Goal: Complete application form

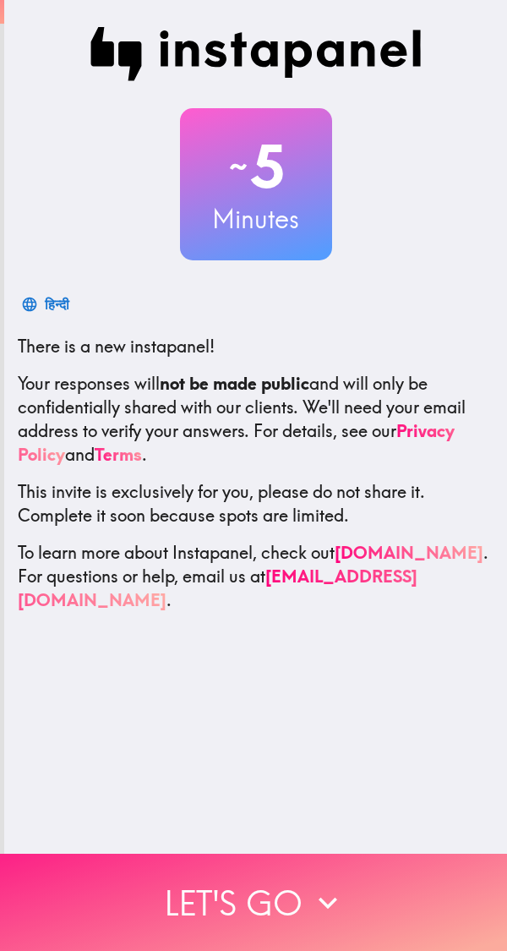
click at [310, 884] on icon "button" at bounding box center [327, 902] width 37 height 37
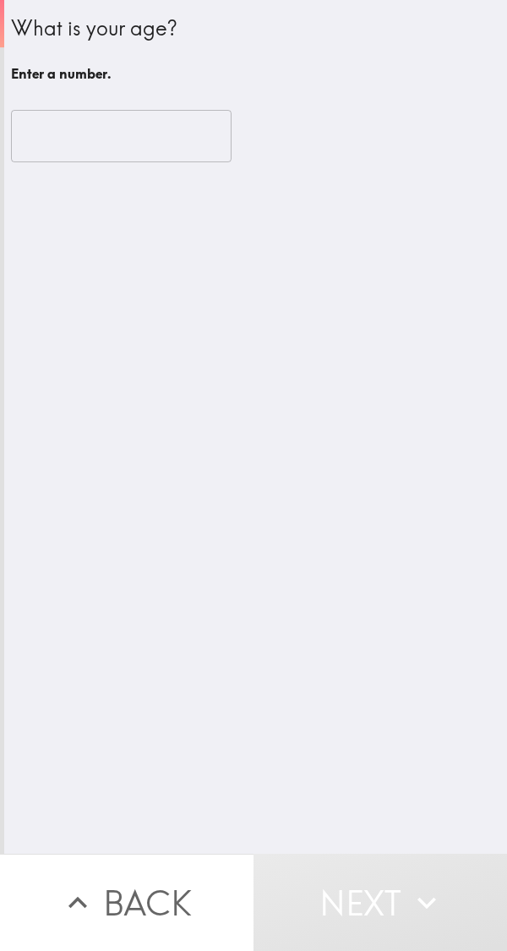
click at [87, 158] on input "number" at bounding box center [121, 136] width 221 height 52
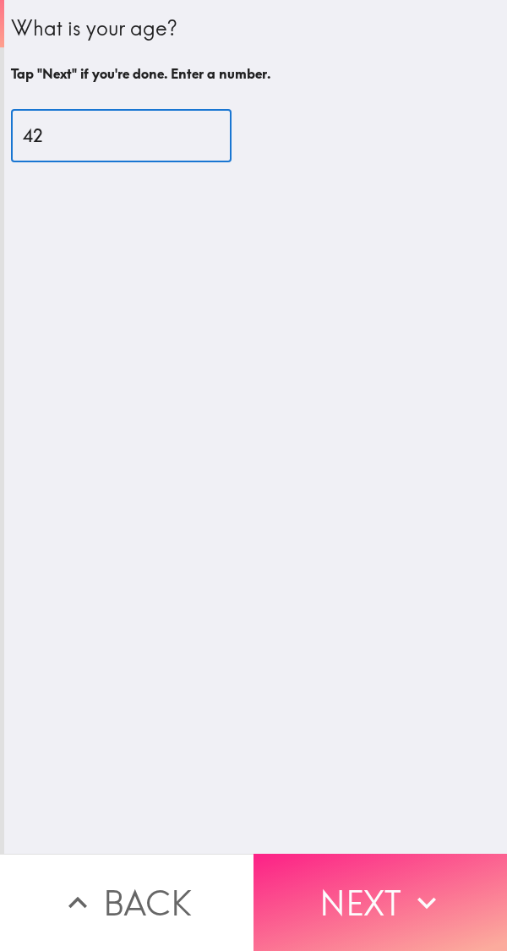
type input "42"
click at [389, 889] on button "Next" at bounding box center [381, 902] width 254 height 97
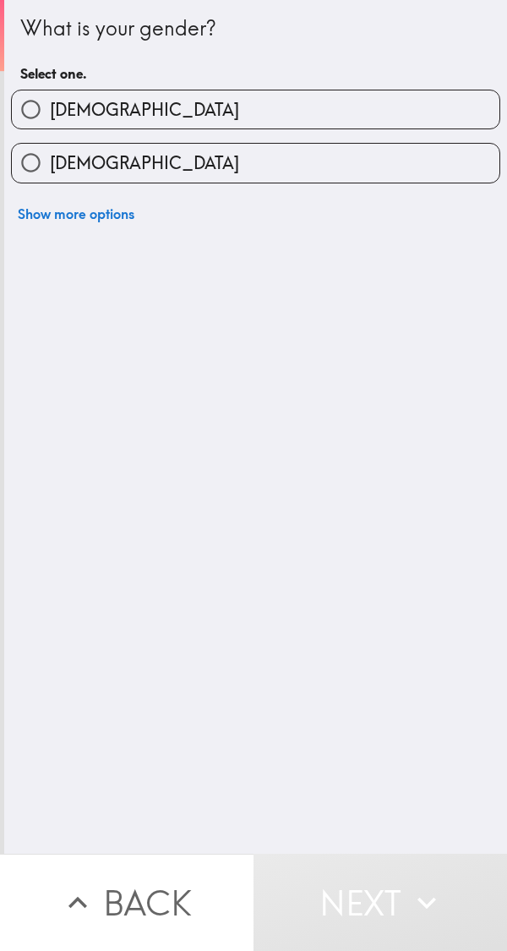
click at [361, 117] on label "[DEMOGRAPHIC_DATA]" at bounding box center [256, 109] width 488 height 38
click at [50, 117] on input "[DEMOGRAPHIC_DATA]" at bounding box center [31, 109] width 38 height 38
radio input "true"
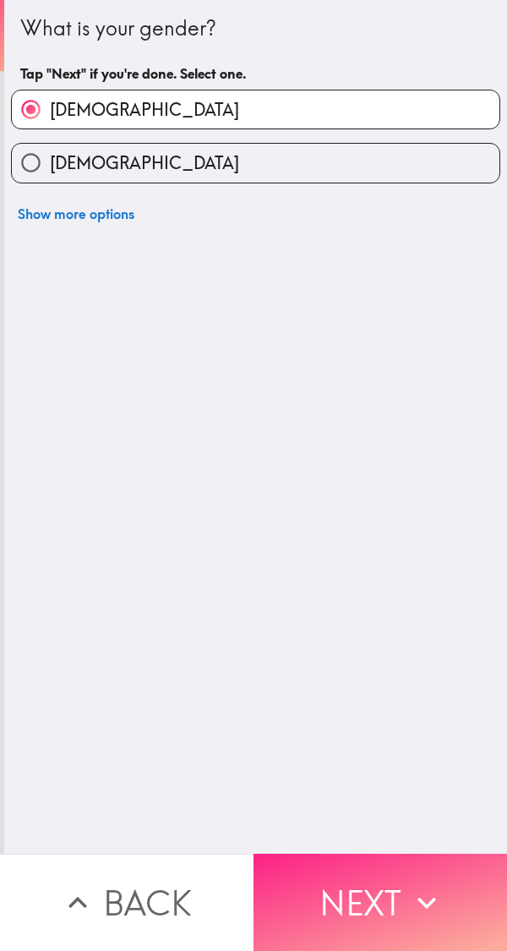
click at [383, 893] on button "Next" at bounding box center [381, 902] width 254 height 97
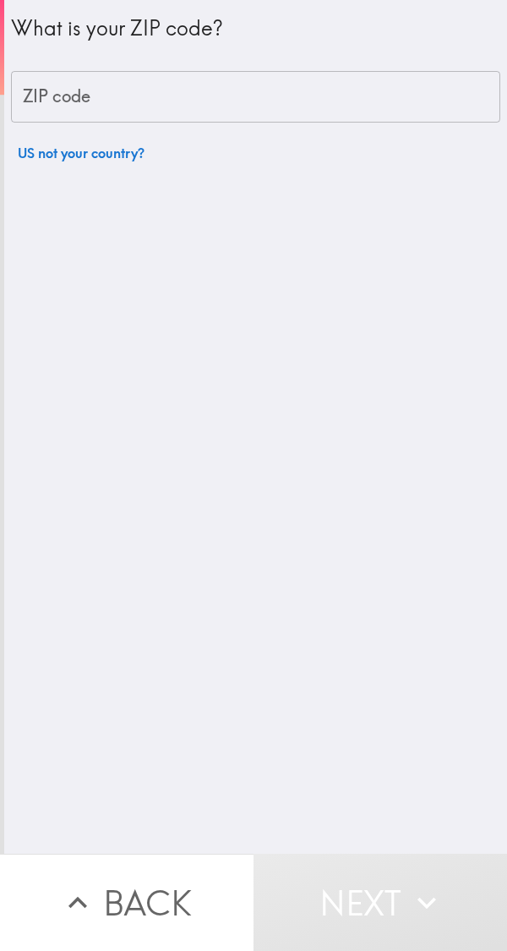
click at [343, 94] on input "ZIP code" at bounding box center [255, 97] width 489 height 52
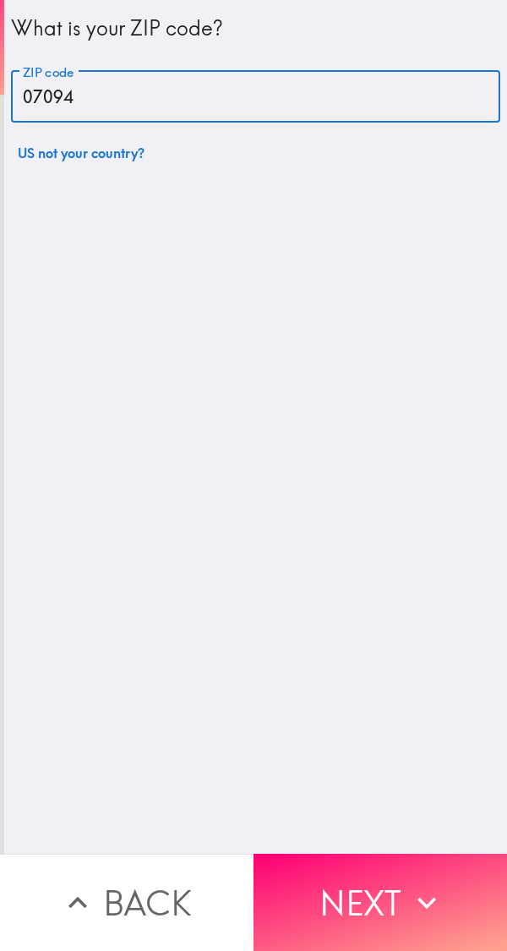
type input "07094"
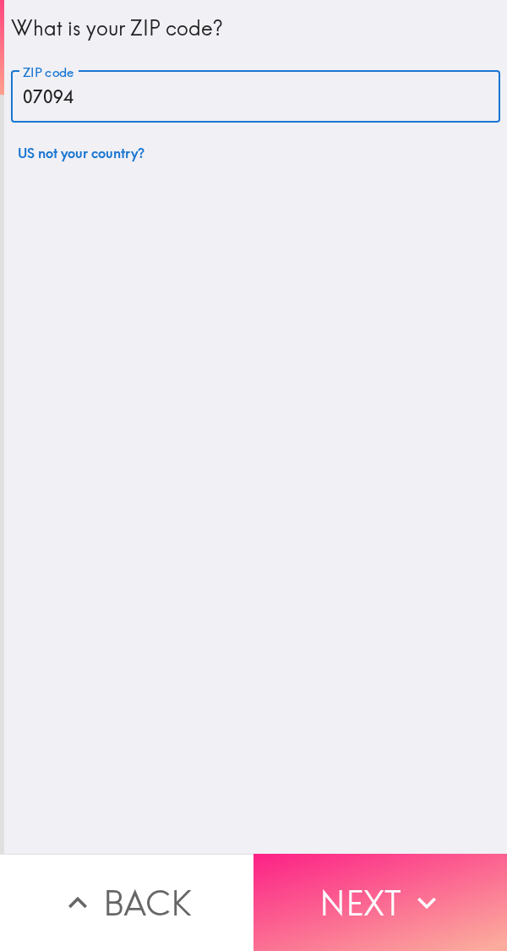
click at [388, 892] on button "Next" at bounding box center [381, 902] width 254 height 97
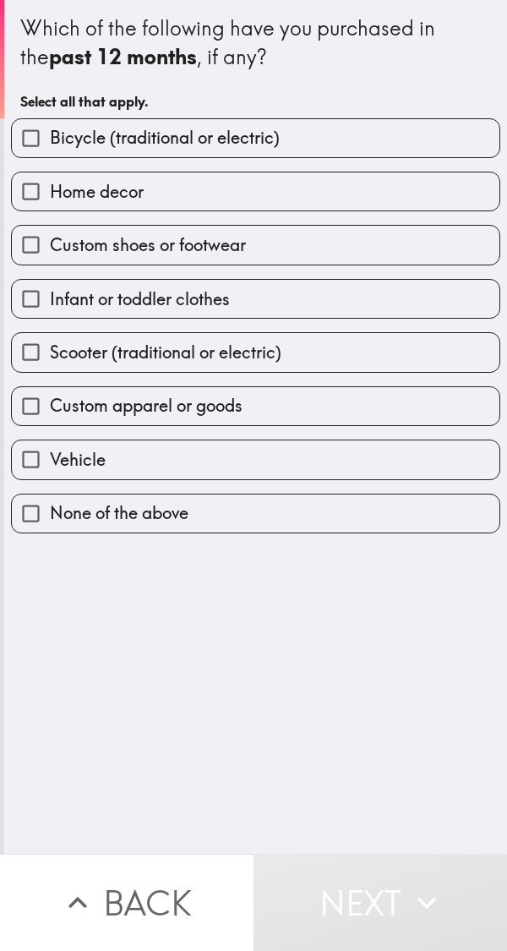
click at [269, 182] on label "Home decor" at bounding box center [256, 191] width 488 height 38
click at [50, 182] on input "Home decor" at bounding box center [31, 191] width 38 height 38
checkbox input "true"
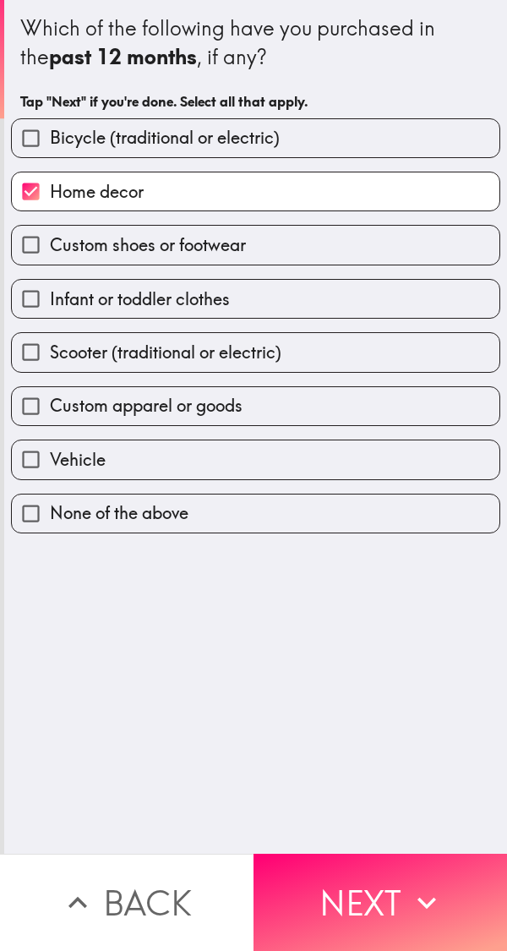
click at [306, 259] on label "Custom shoes or footwear" at bounding box center [256, 245] width 488 height 38
click at [50, 259] on input "Custom shoes or footwear" at bounding box center [31, 245] width 38 height 38
checkbox input "true"
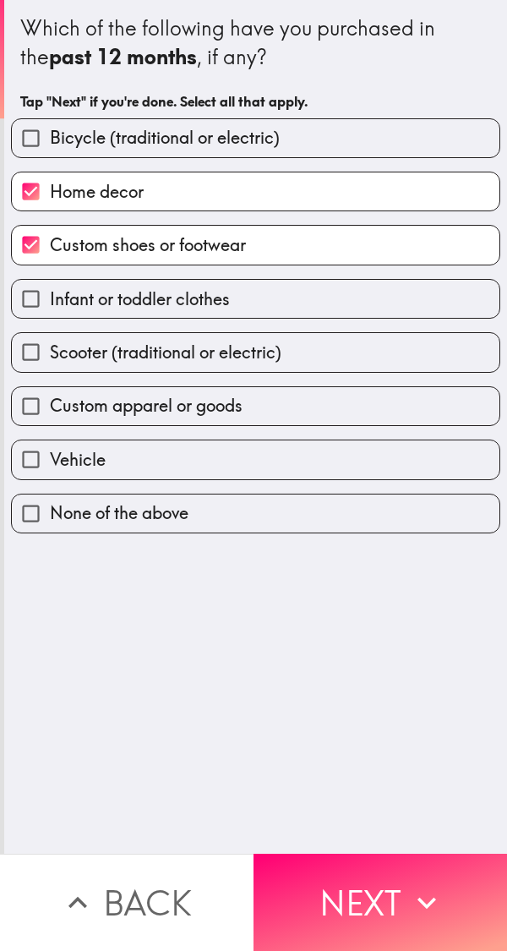
click at [320, 295] on label "Infant or toddler clothes" at bounding box center [256, 299] width 488 height 38
click at [50, 295] on input "Infant or toddler clothes" at bounding box center [31, 299] width 38 height 38
checkbox input "true"
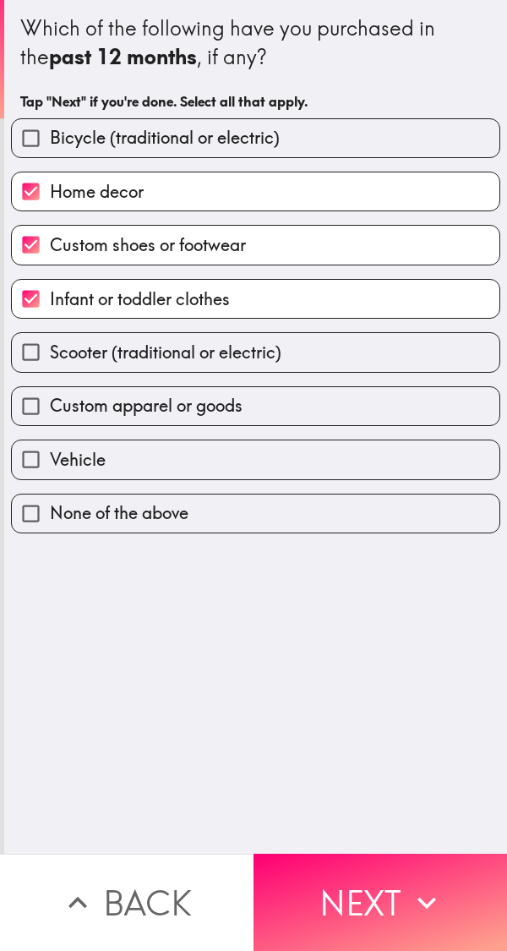
click at [273, 408] on label "Custom apparel or goods" at bounding box center [256, 406] width 488 height 38
click at [50, 408] on input "Custom apparel or goods" at bounding box center [31, 406] width 38 height 38
checkbox input "true"
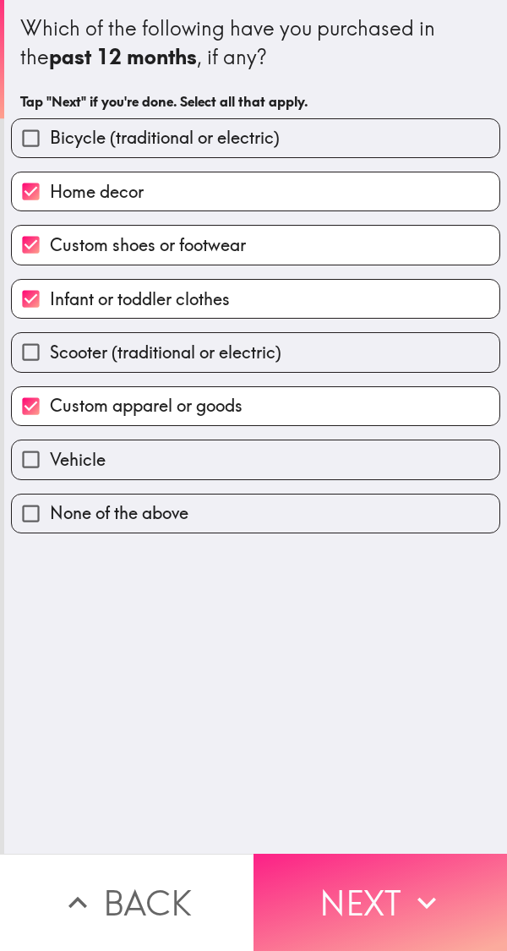
click at [389, 888] on button "Next" at bounding box center [381, 902] width 254 height 97
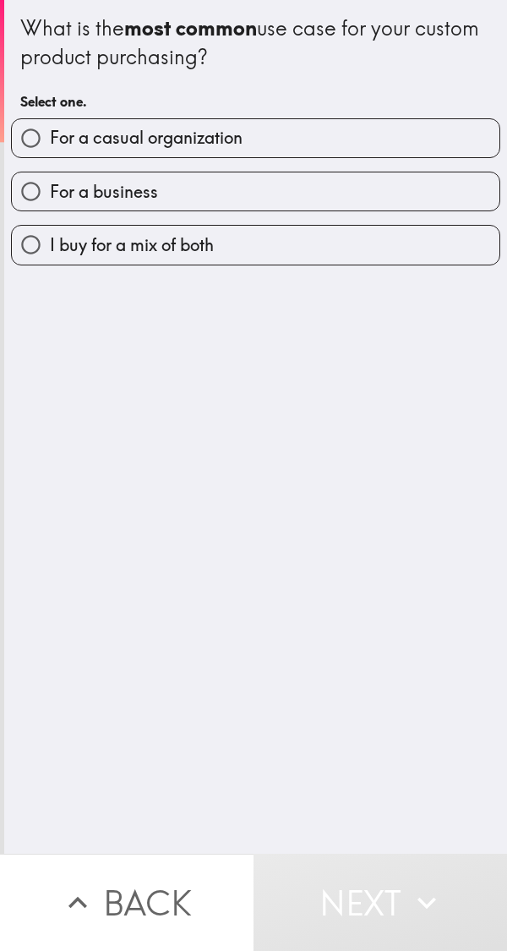
click at [347, 134] on label "For a casual organization" at bounding box center [256, 138] width 488 height 38
click at [50, 134] on input "For a casual organization" at bounding box center [31, 138] width 38 height 38
radio input "true"
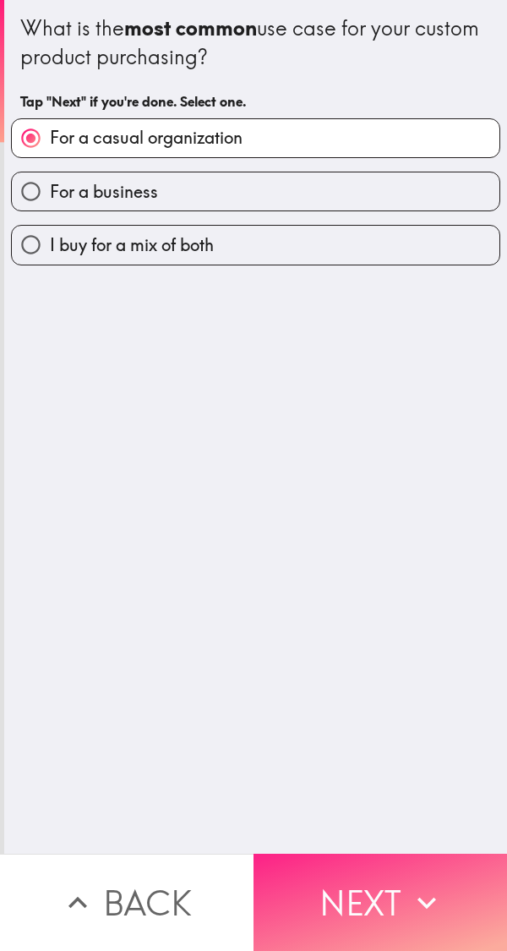
click at [381, 877] on button "Next" at bounding box center [381, 902] width 254 height 97
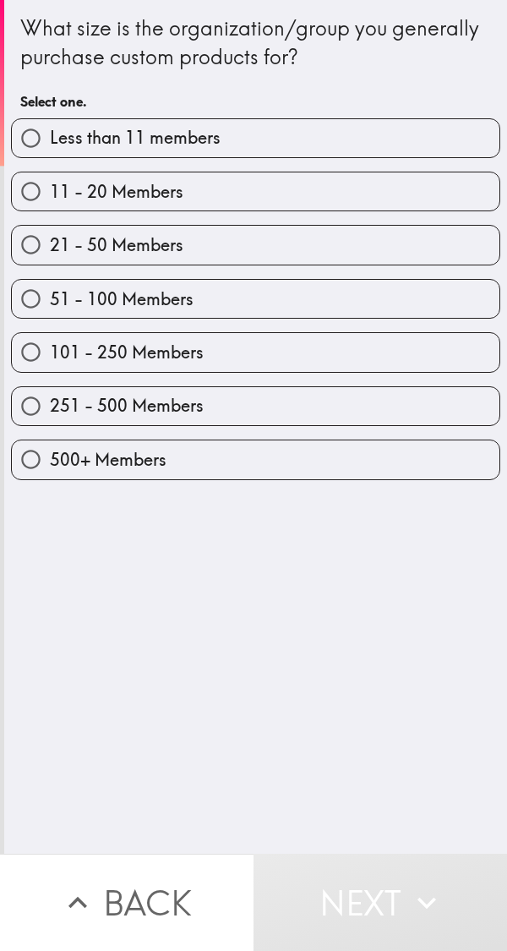
click at [254, 413] on label "251 - 500 Members" at bounding box center [256, 406] width 488 height 38
click at [50, 413] on input "251 - 500 Members" at bounding box center [31, 406] width 38 height 38
radio input "true"
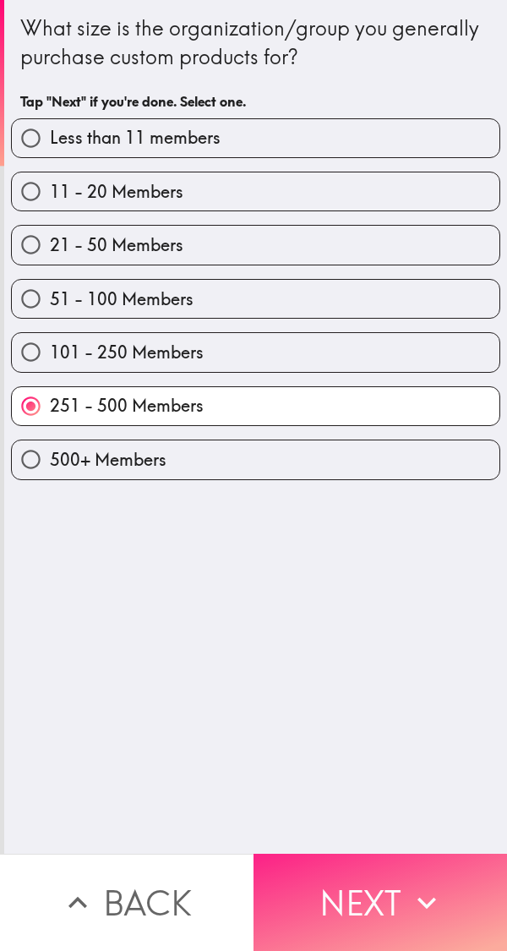
click at [375, 882] on button "Next" at bounding box center [381, 902] width 254 height 97
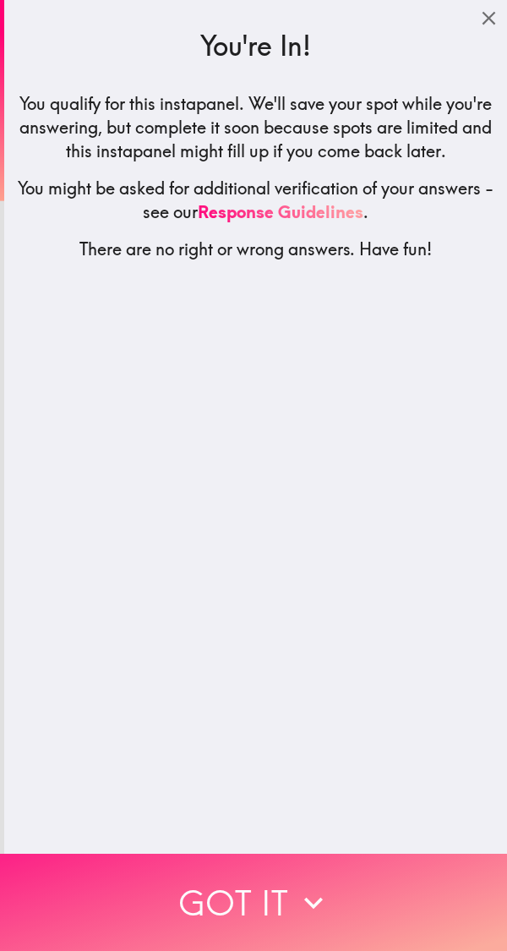
click at [339, 527] on div "You're In! You qualify for this instapanel. We'll save your spot while you're a…" at bounding box center [255, 427] width 503 height 854
click at [311, 884] on icon "button" at bounding box center [313, 902] width 37 height 37
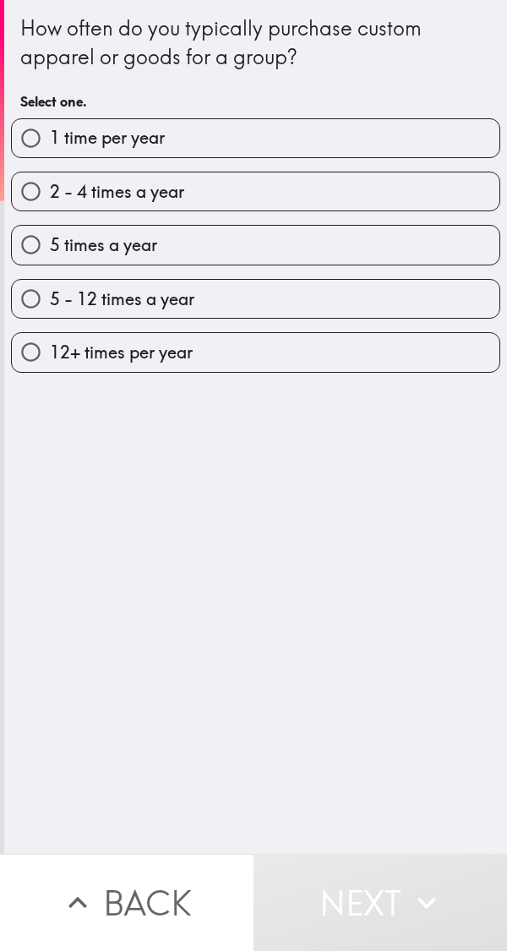
click at [251, 306] on label "5 - 12 times a year" at bounding box center [256, 299] width 488 height 38
click at [50, 306] on input "5 - 12 times a year" at bounding box center [31, 299] width 38 height 38
radio input "true"
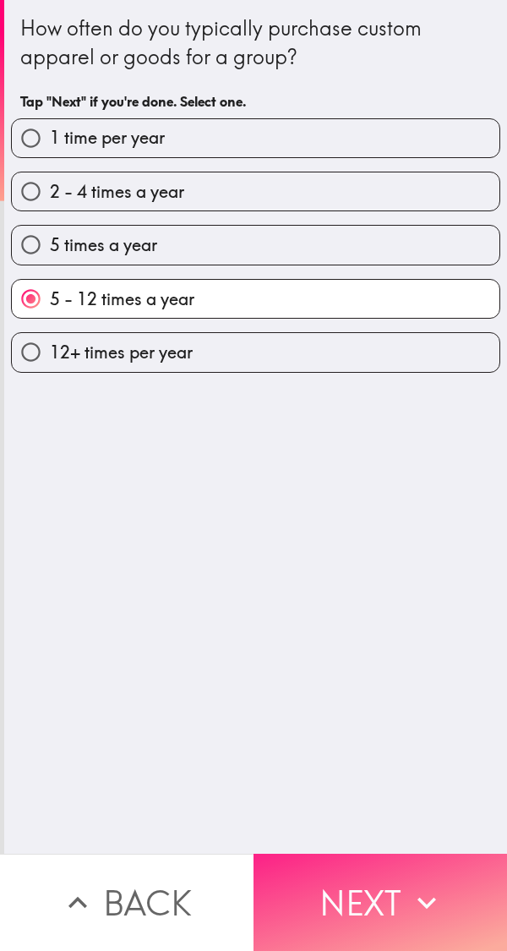
click at [366, 896] on button "Next" at bounding box center [381, 902] width 254 height 97
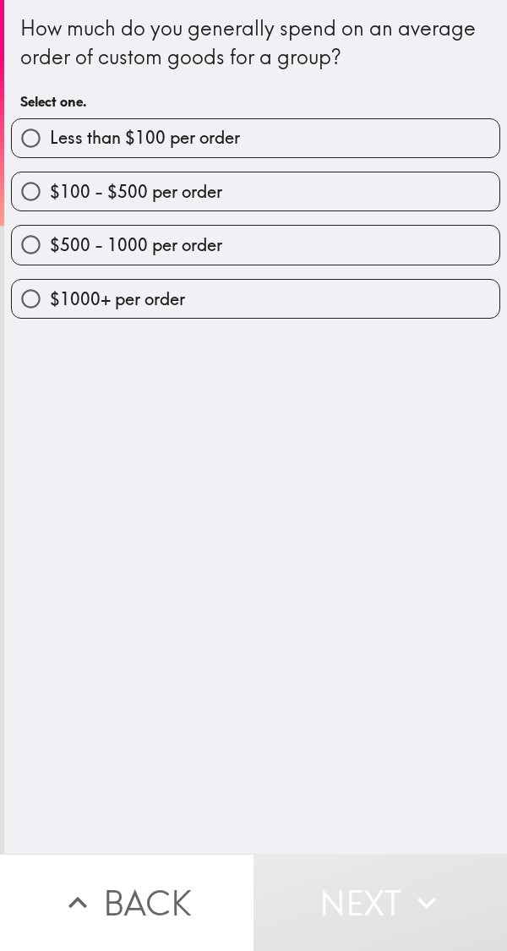
click at [245, 300] on label "$1000+ per order" at bounding box center [256, 299] width 488 height 38
click at [50, 300] on input "$1000+ per order" at bounding box center [31, 299] width 38 height 38
radio input "true"
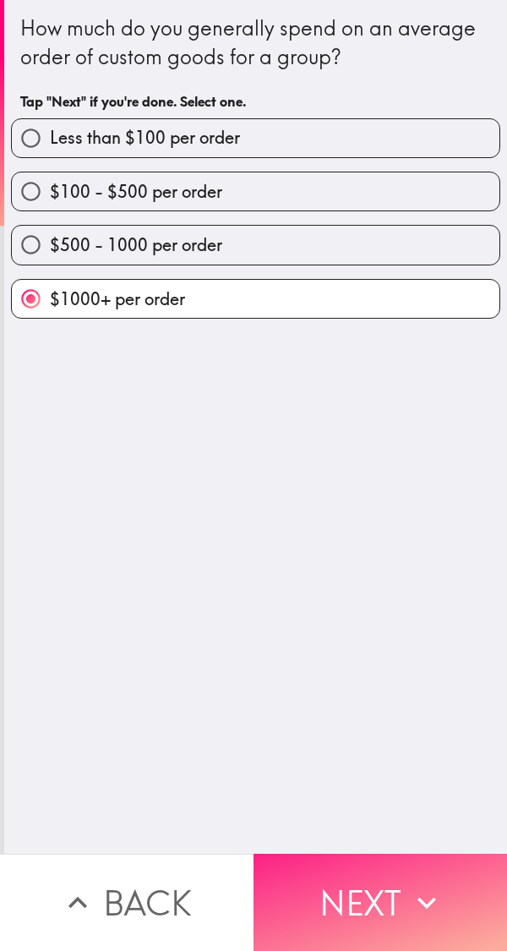
click at [378, 897] on button "Next" at bounding box center [381, 902] width 254 height 97
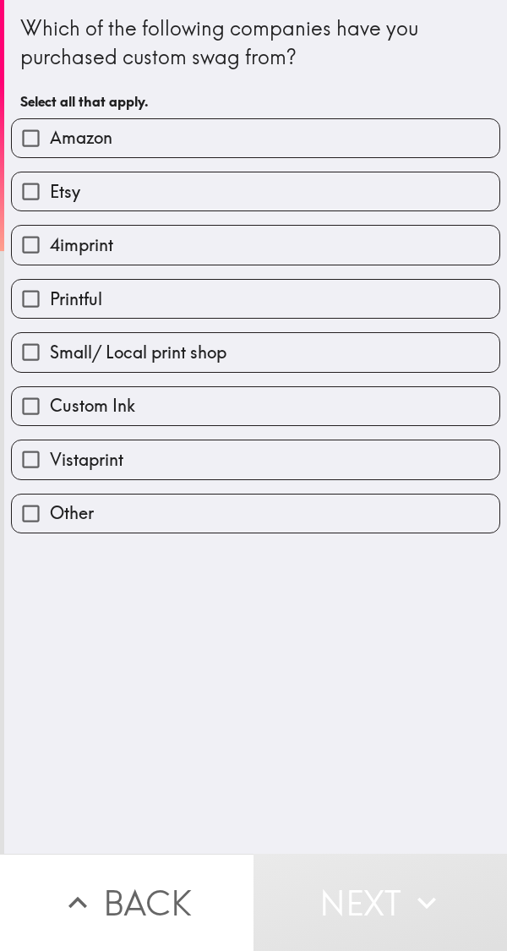
click at [312, 128] on label "Amazon" at bounding box center [256, 138] width 488 height 38
click at [50, 128] on input "Amazon" at bounding box center [31, 138] width 38 height 38
checkbox input "true"
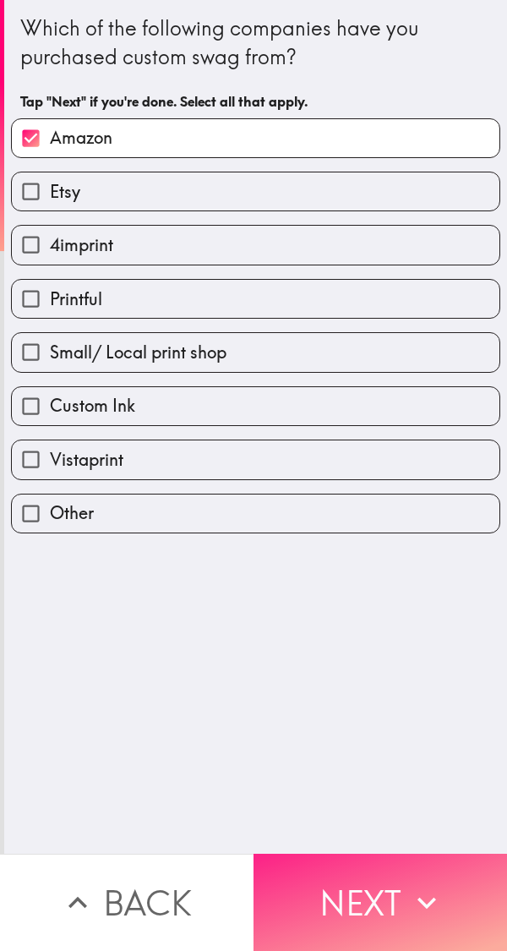
click at [384, 887] on button "Next" at bounding box center [381, 902] width 254 height 97
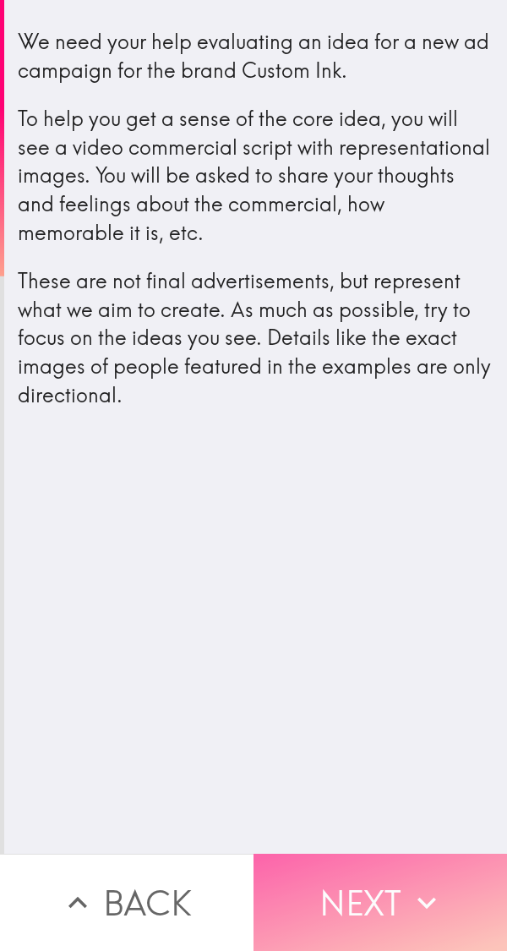
click at [385, 886] on button "Next" at bounding box center [381, 902] width 254 height 97
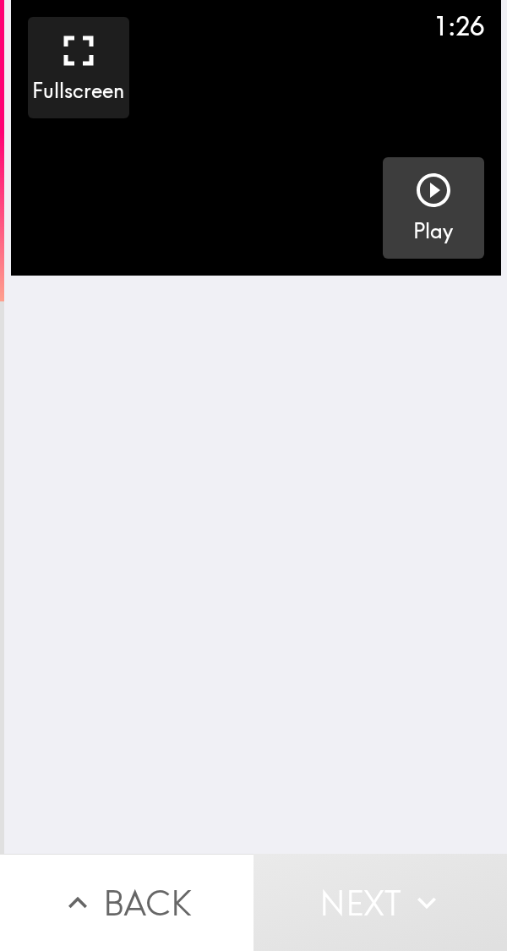
click at [420, 195] on icon "button" at bounding box center [434, 190] width 34 height 34
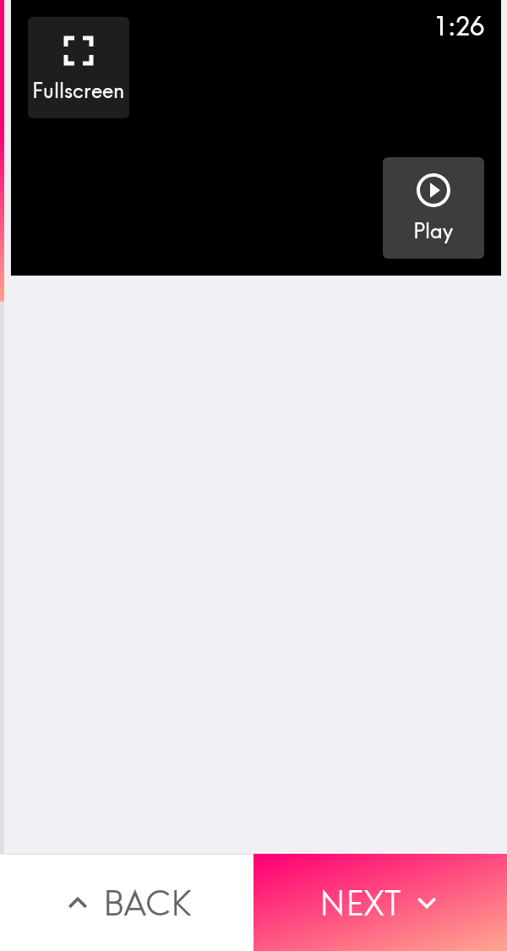
click at [390, 894] on button "Next" at bounding box center [381, 902] width 254 height 97
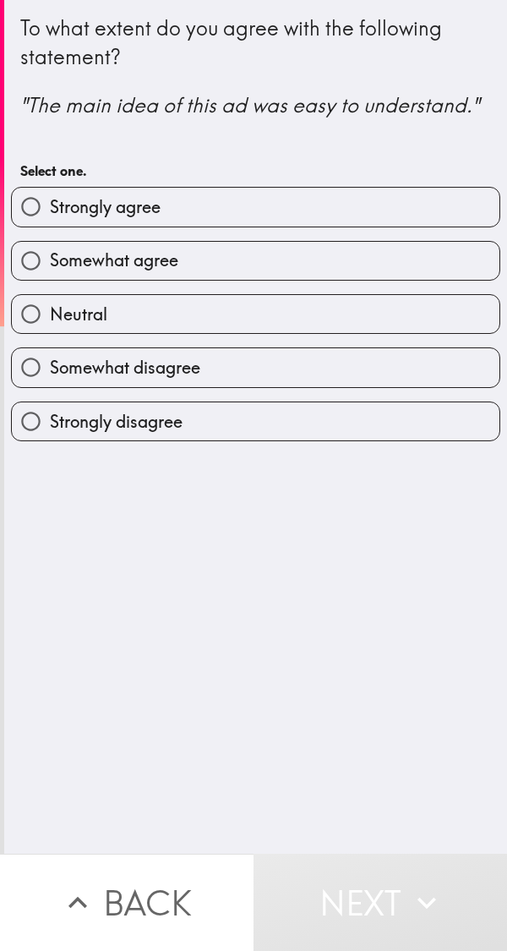
click at [282, 208] on label "Strongly agree" at bounding box center [256, 207] width 488 height 38
click at [50, 208] on input "Strongly agree" at bounding box center [31, 207] width 38 height 38
radio input "true"
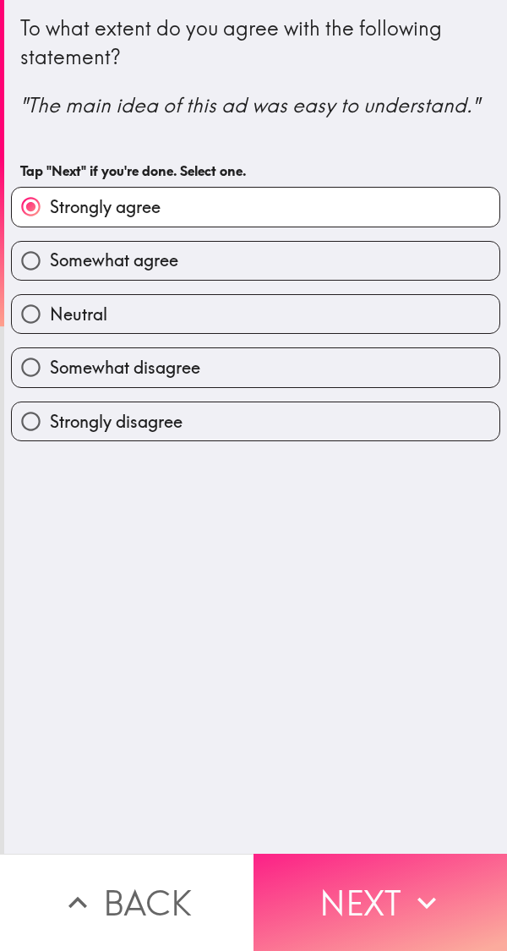
click at [384, 891] on button "Next" at bounding box center [381, 902] width 254 height 97
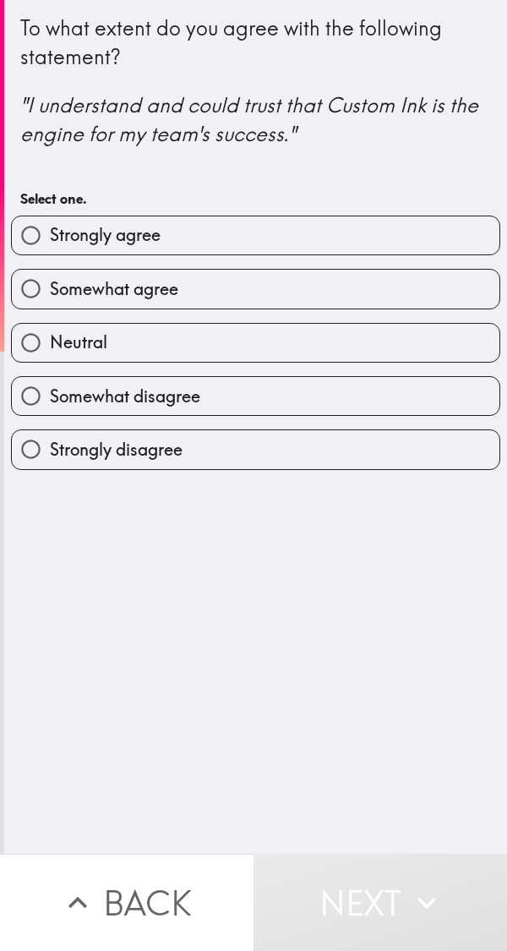
click at [337, 243] on label "Strongly agree" at bounding box center [256, 235] width 488 height 38
click at [50, 243] on input "Strongly agree" at bounding box center [31, 235] width 38 height 38
radio input "true"
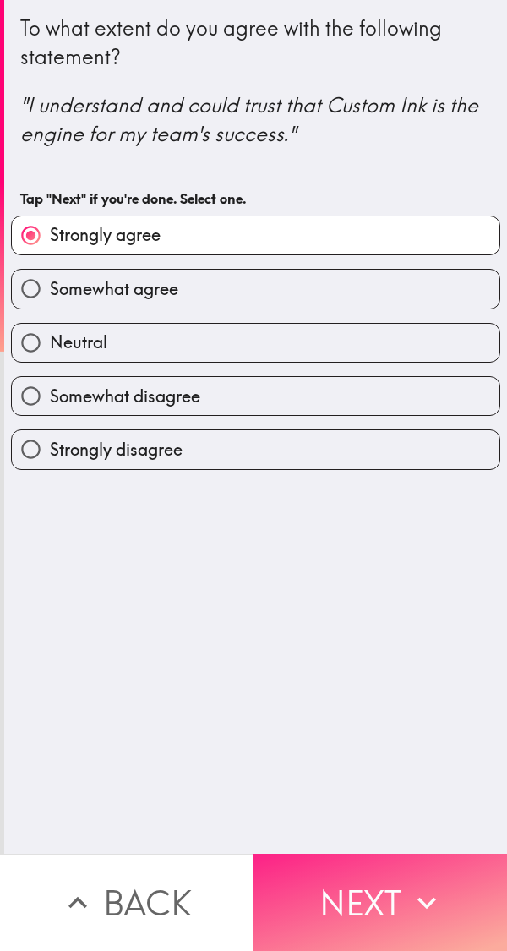
click at [372, 902] on button "Next" at bounding box center [381, 902] width 254 height 97
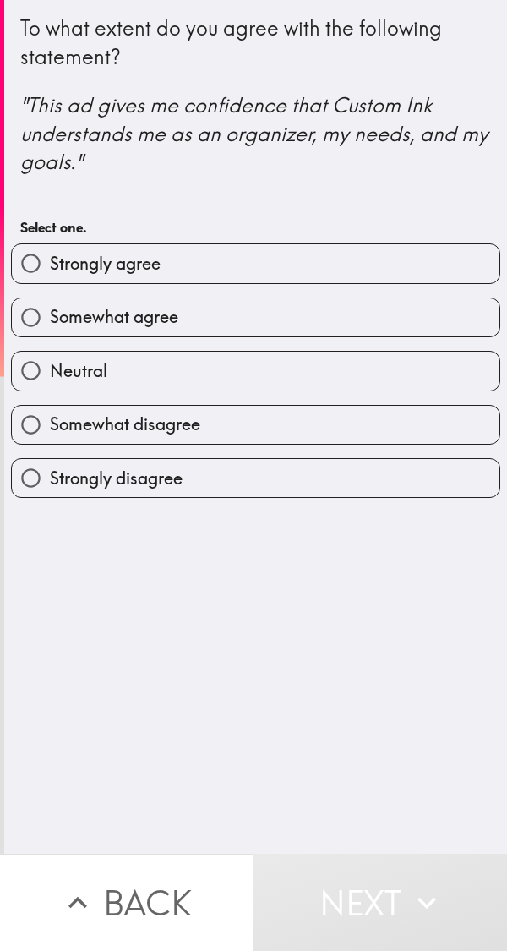
click at [259, 319] on label "Somewhat agree" at bounding box center [256, 317] width 488 height 38
click at [50, 319] on input "Somewhat agree" at bounding box center [31, 317] width 38 height 38
radio input "true"
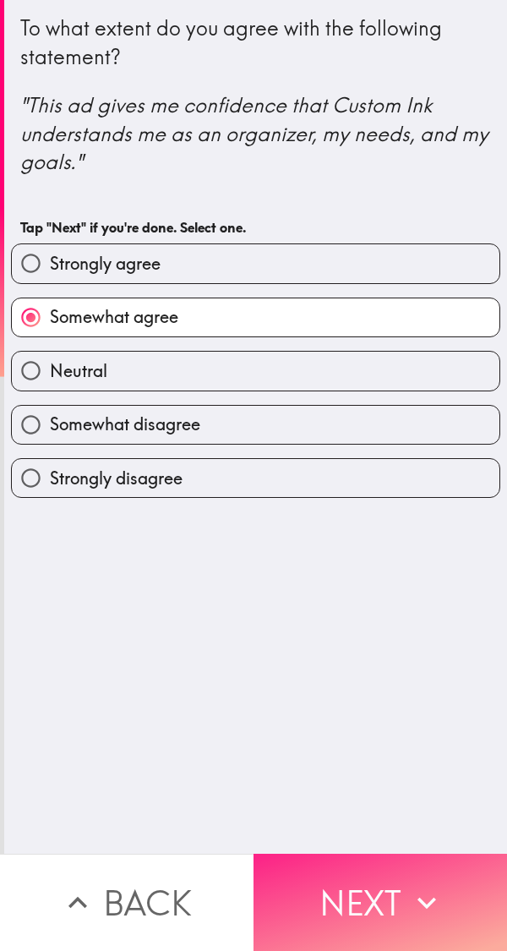
click at [386, 888] on button "Next" at bounding box center [381, 902] width 254 height 97
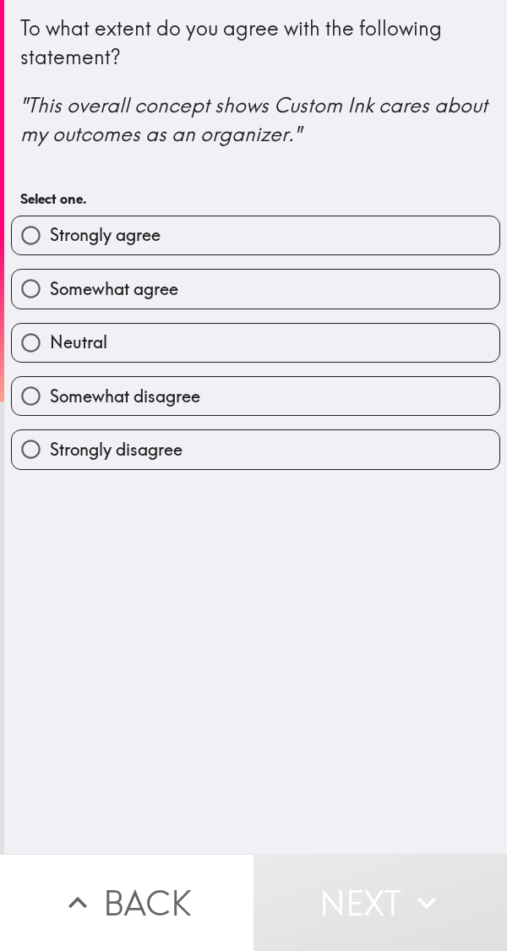
click at [256, 271] on label "Somewhat agree" at bounding box center [256, 289] width 488 height 38
click at [50, 271] on input "Somewhat agree" at bounding box center [31, 289] width 38 height 38
radio input "true"
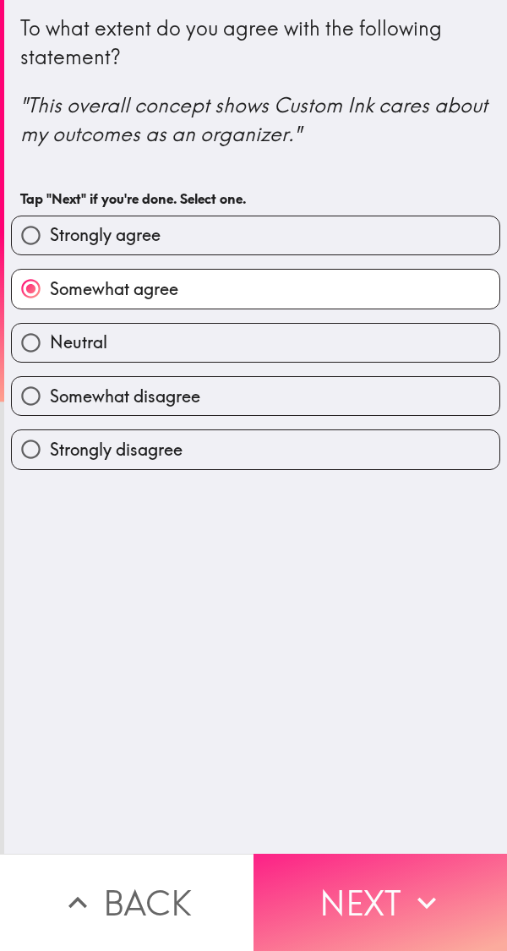
click at [382, 875] on button "Next" at bounding box center [381, 902] width 254 height 97
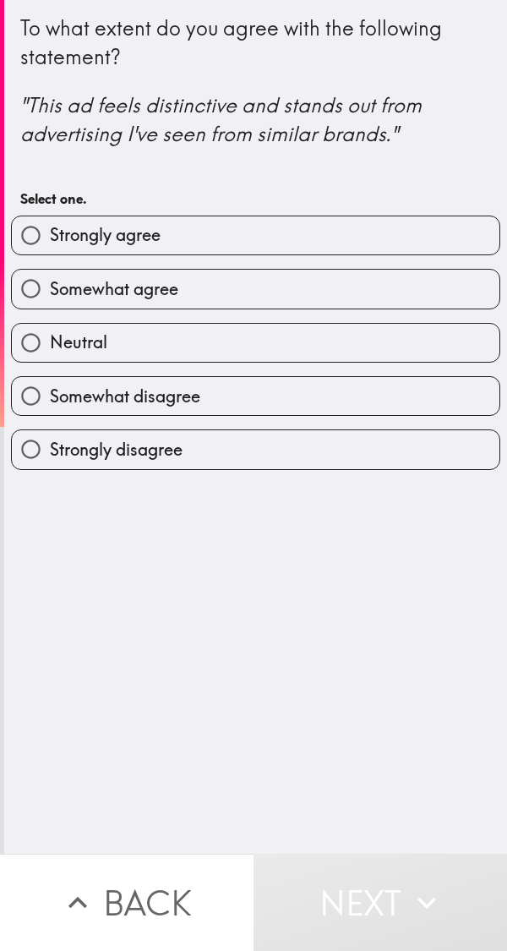
click at [281, 287] on label "Somewhat agree" at bounding box center [256, 289] width 488 height 38
click at [50, 287] on input "Somewhat agree" at bounding box center [31, 289] width 38 height 38
radio input "true"
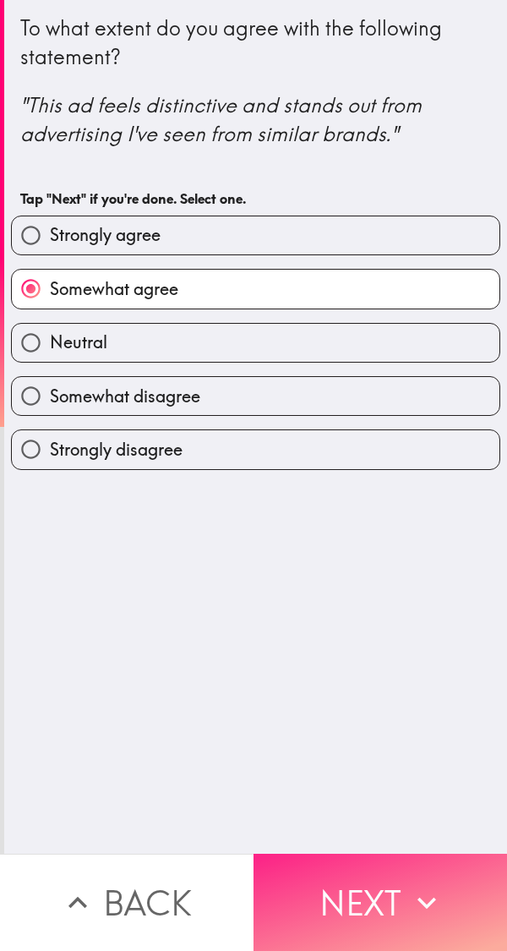
click at [398, 892] on button "Next" at bounding box center [381, 902] width 254 height 97
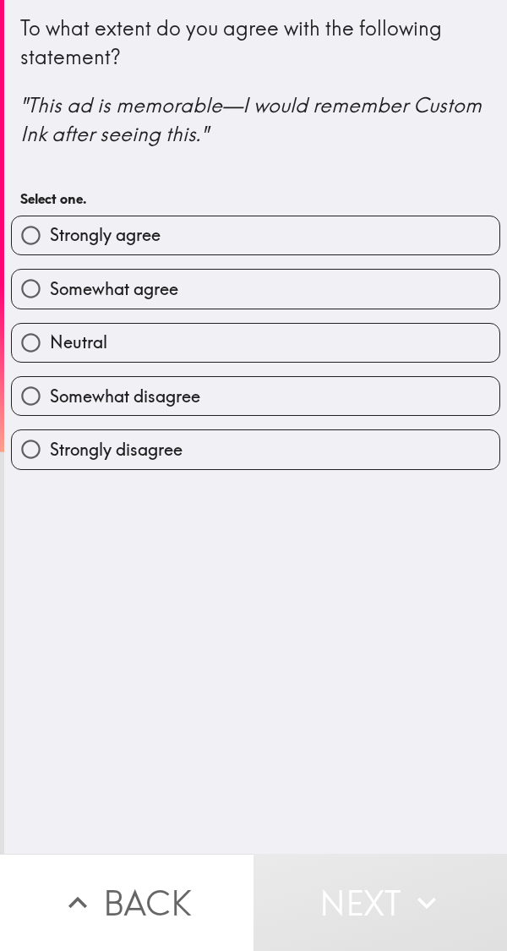
click at [286, 282] on label "Somewhat agree" at bounding box center [256, 289] width 488 height 38
click at [50, 282] on input "Somewhat agree" at bounding box center [31, 289] width 38 height 38
radio input "true"
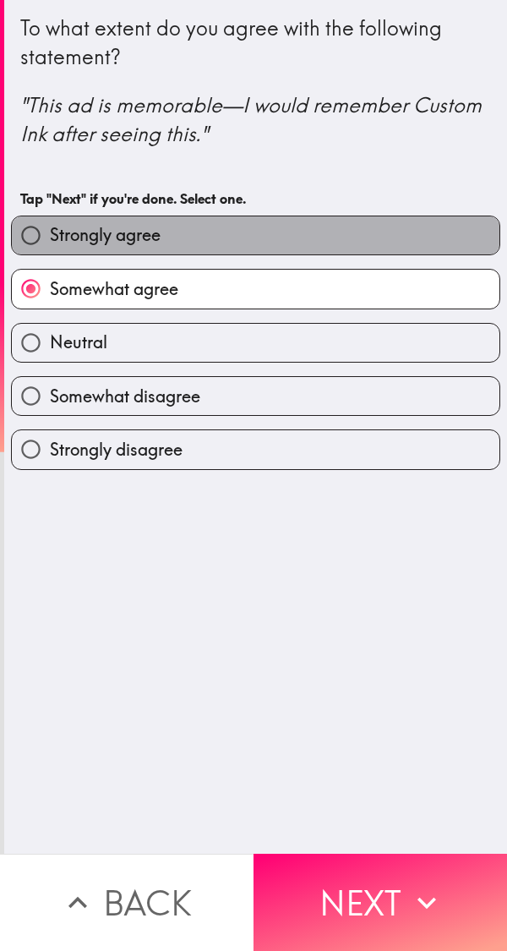
click at [298, 232] on label "Strongly agree" at bounding box center [256, 235] width 488 height 38
click at [50, 232] on input "Strongly agree" at bounding box center [31, 235] width 38 height 38
radio input "true"
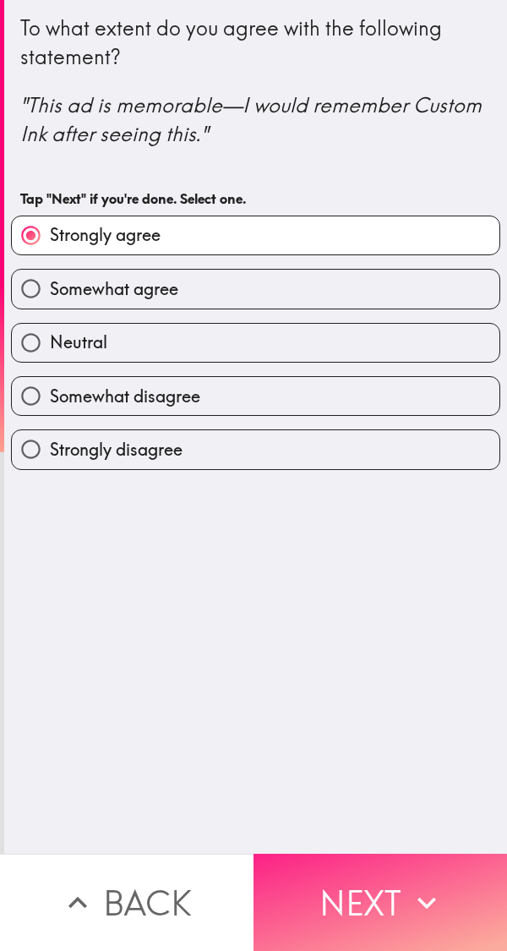
click at [398, 892] on button "Next" at bounding box center [381, 902] width 254 height 97
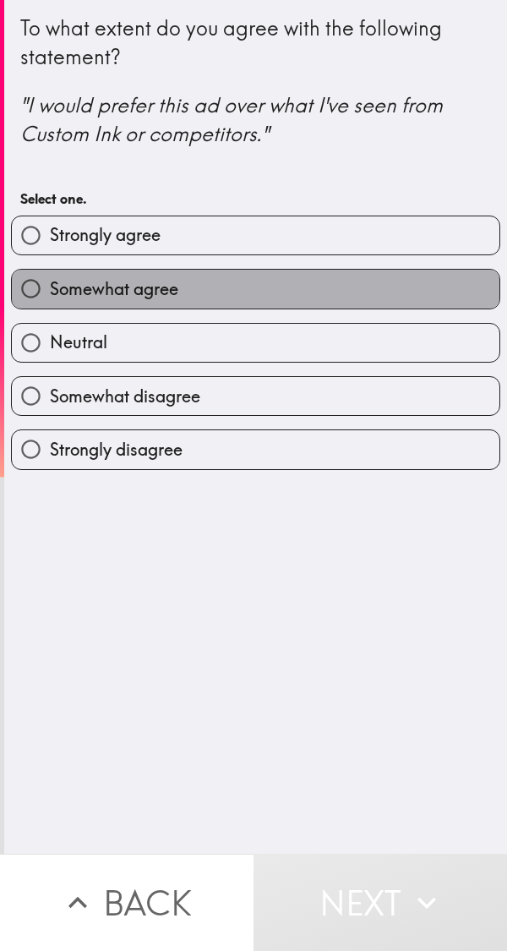
click at [311, 270] on label "Somewhat agree" at bounding box center [256, 289] width 488 height 38
click at [50, 270] on input "Somewhat agree" at bounding box center [31, 289] width 38 height 38
radio input "true"
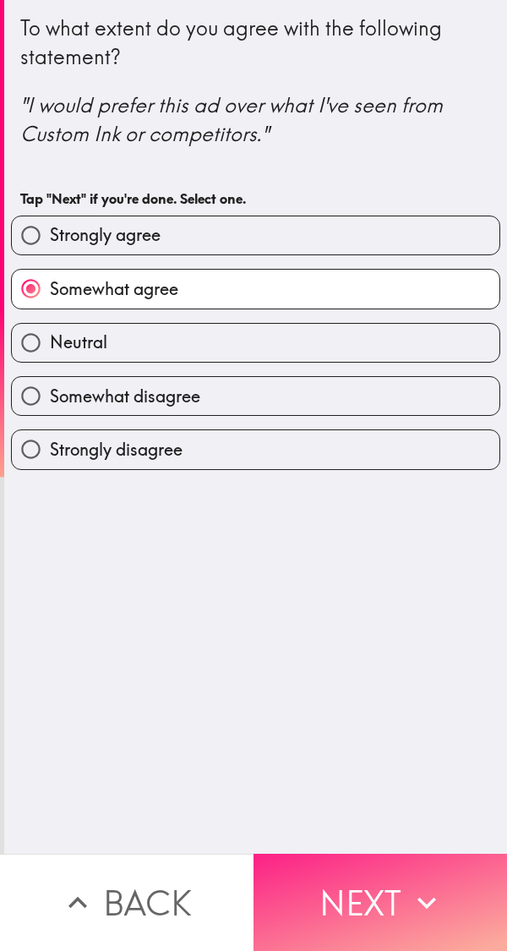
click at [392, 896] on button "Next" at bounding box center [381, 902] width 254 height 97
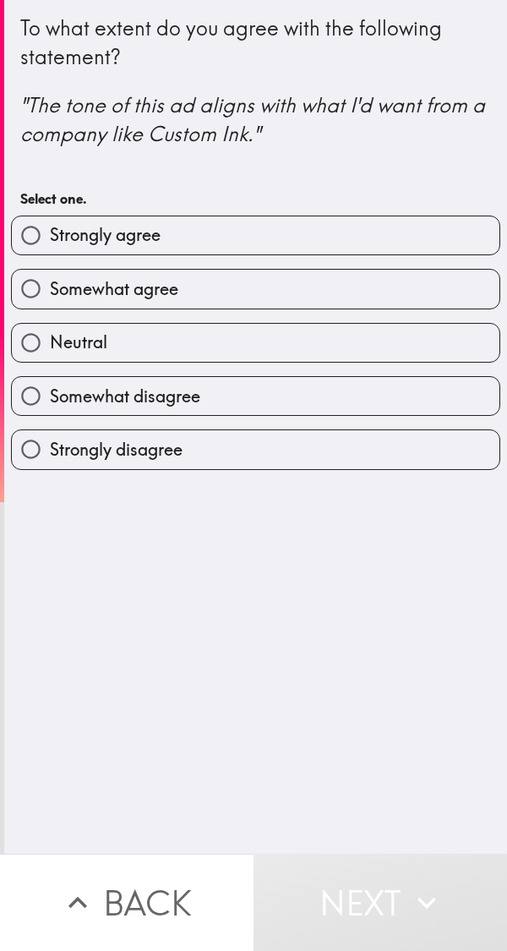
click at [309, 299] on label "Somewhat agree" at bounding box center [256, 289] width 488 height 38
click at [50, 299] on input "Somewhat agree" at bounding box center [31, 289] width 38 height 38
radio input "true"
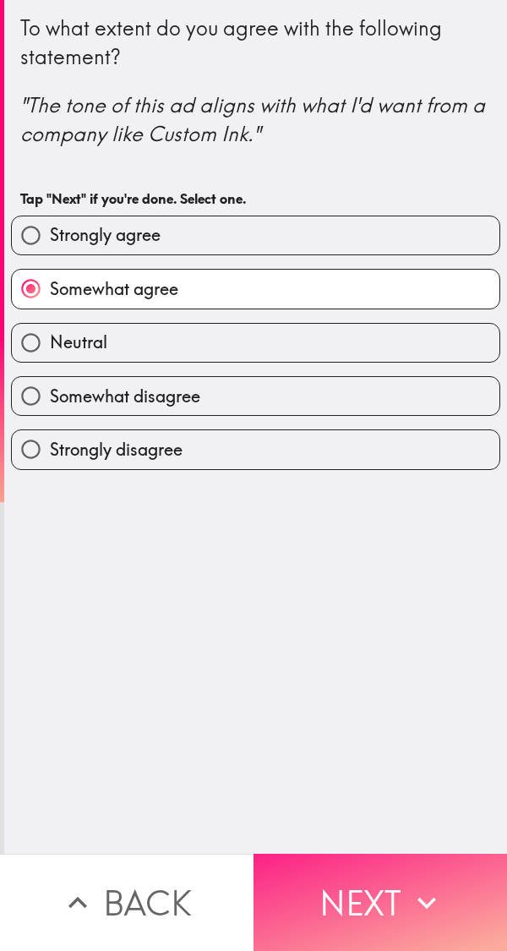
click at [381, 893] on button "Next" at bounding box center [381, 902] width 254 height 97
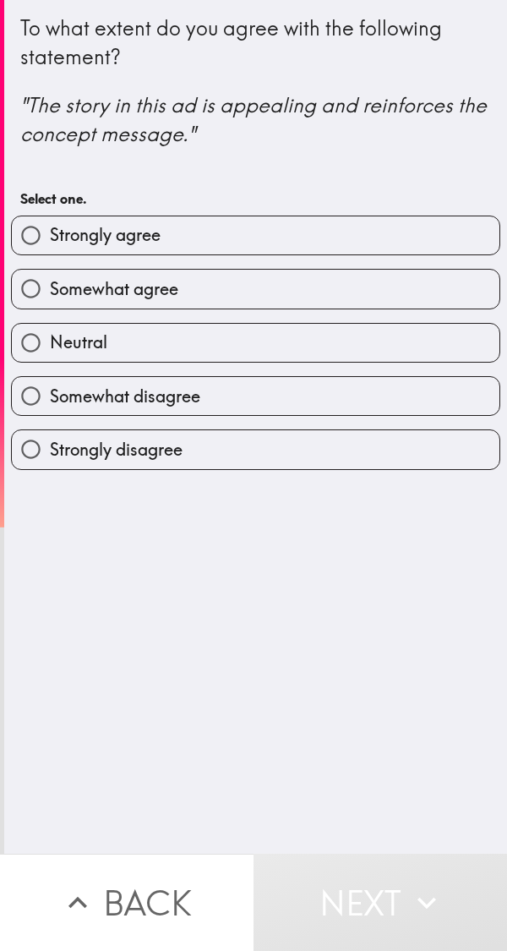
click at [354, 232] on label "Strongly agree" at bounding box center [256, 235] width 488 height 38
click at [50, 232] on input "Strongly agree" at bounding box center [31, 235] width 38 height 38
radio input "true"
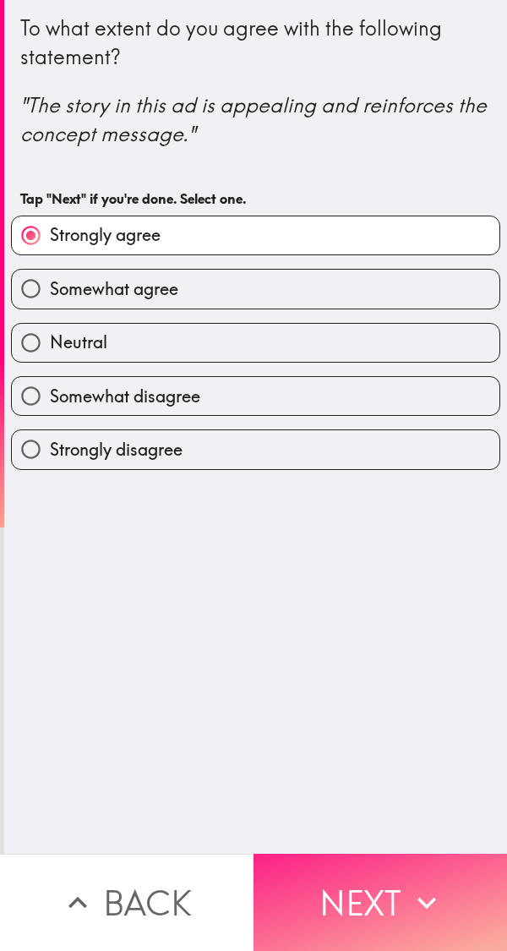
click at [391, 902] on button "Next" at bounding box center [381, 902] width 254 height 97
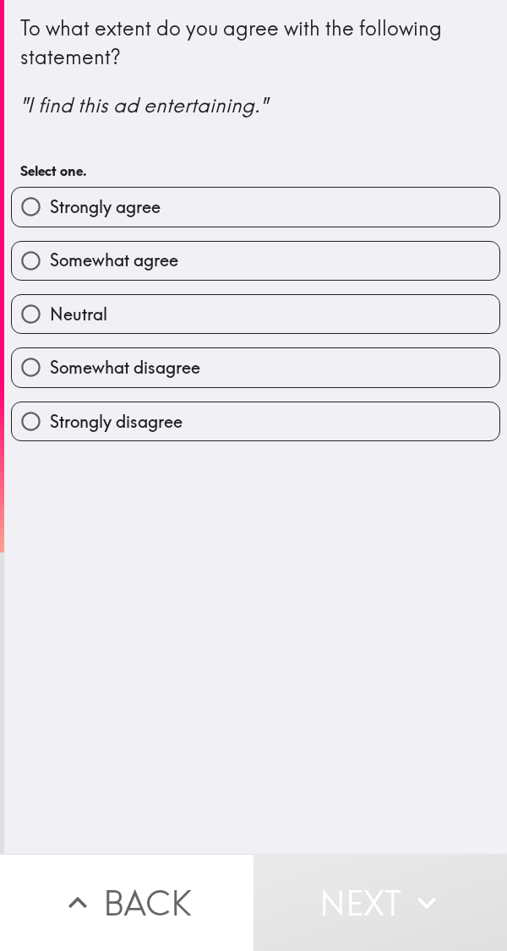
click at [276, 257] on label "Somewhat agree" at bounding box center [256, 261] width 488 height 38
click at [50, 257] on input "Somewhat agree" at bounding box center [31, 261] width 38 height 38
radio input "true"
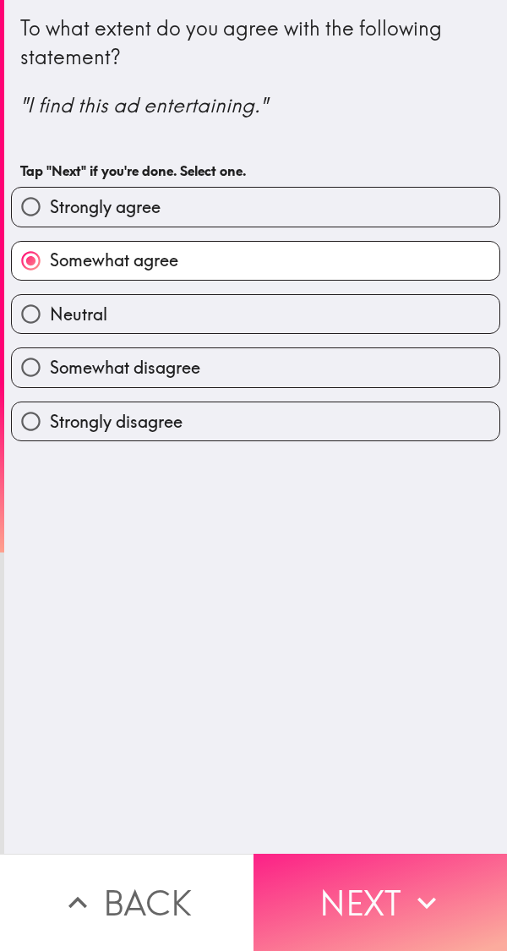
click at [379, 890] on button "Next" at bounding box center [381, 902] width 254 height 97
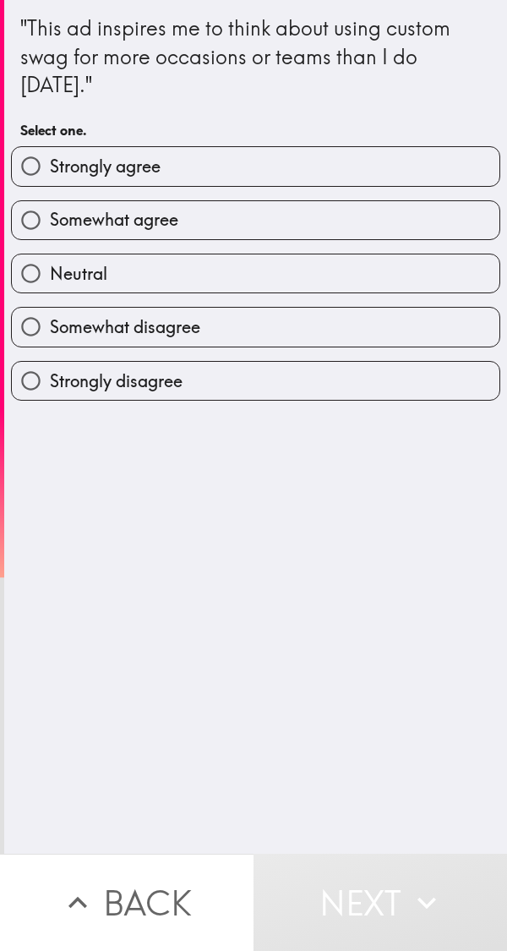
click at [300, 174] on label "Strongly agree" at bounding box center [256, 166] width 488 height 38
click at [50, 174] on input "Strongly agree" at bounding box center [31, 166] width 38 height 38
radio input "true"
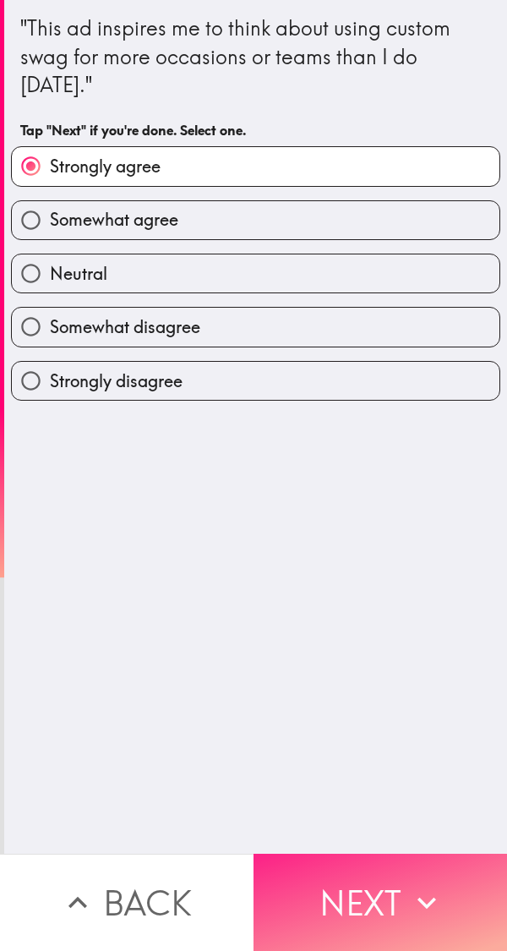
click at [382, 897] on button "Next" at bounding box center [381, 902] width 254 height 97
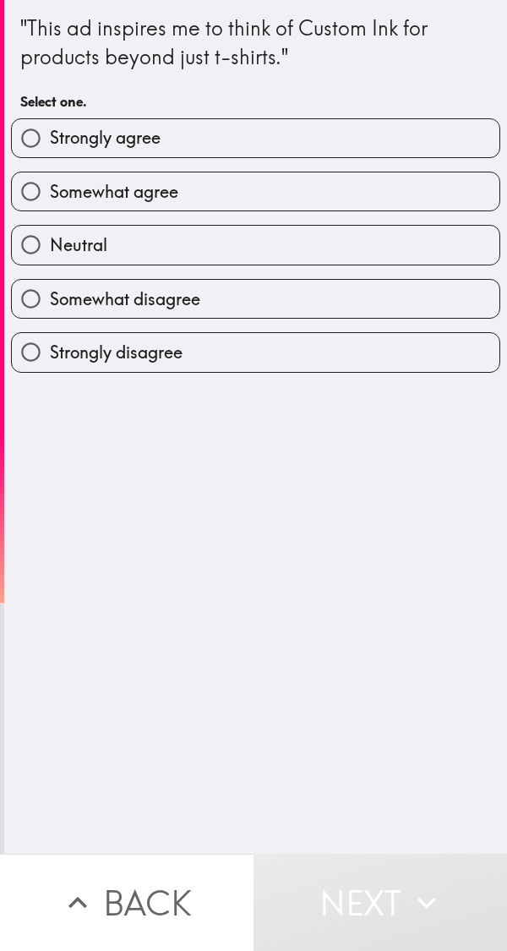
click at [280, 194] on label "Somewhat agree" at bounding box center [256, 191] width 488 height 38
click at [50, 194] on input "Somewhat agree" at bounding box center [31, 191] width 38 height 38
radio input "true"
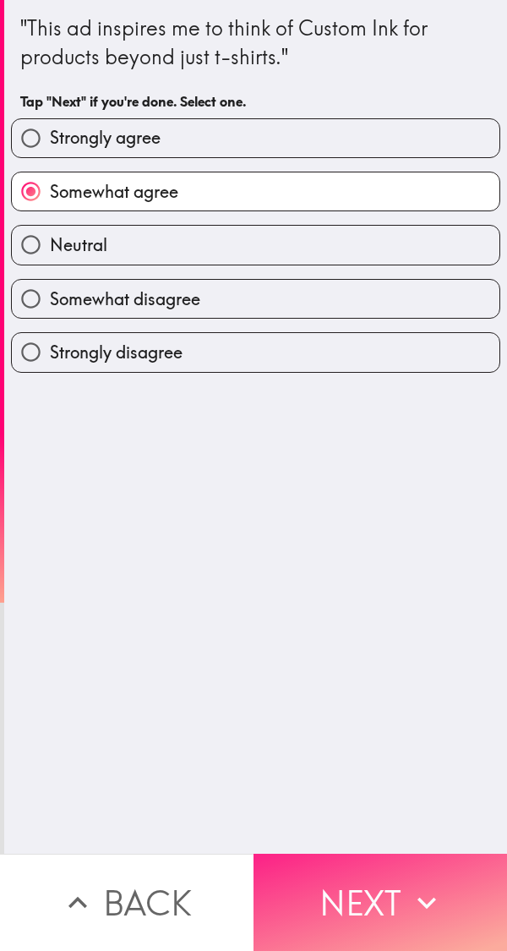
click at [378, 890] on button "Next" at bounding box center [381, 902] width 254 height 97
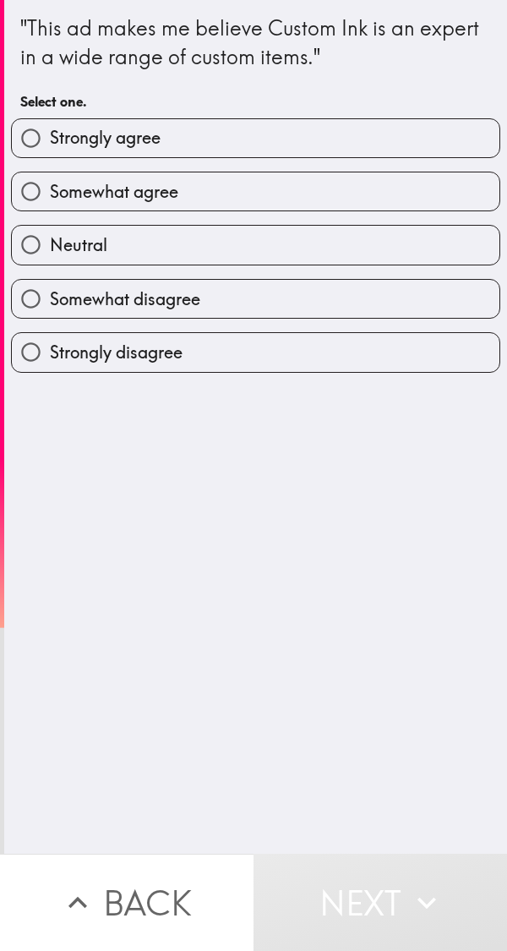
click at [285, 197] on label "Somewhat agree" at bounding box center [256, 191] width 488 height 38
click at [50, 197] on input "Somewhat agree" at bounding box center [31, 191] width 38 height 38
radio input "true"
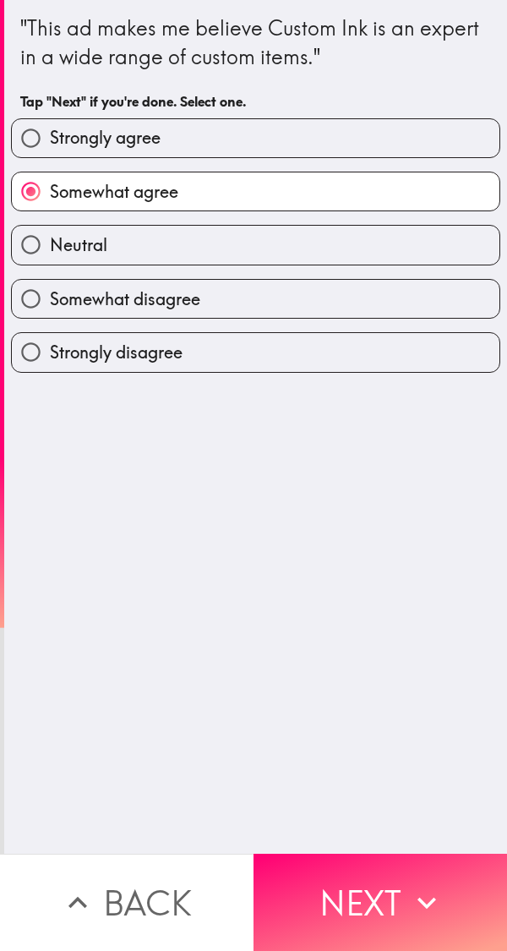
click at [396, 897] on button "Next" at bounding box center [381, 902] width 254 height 97
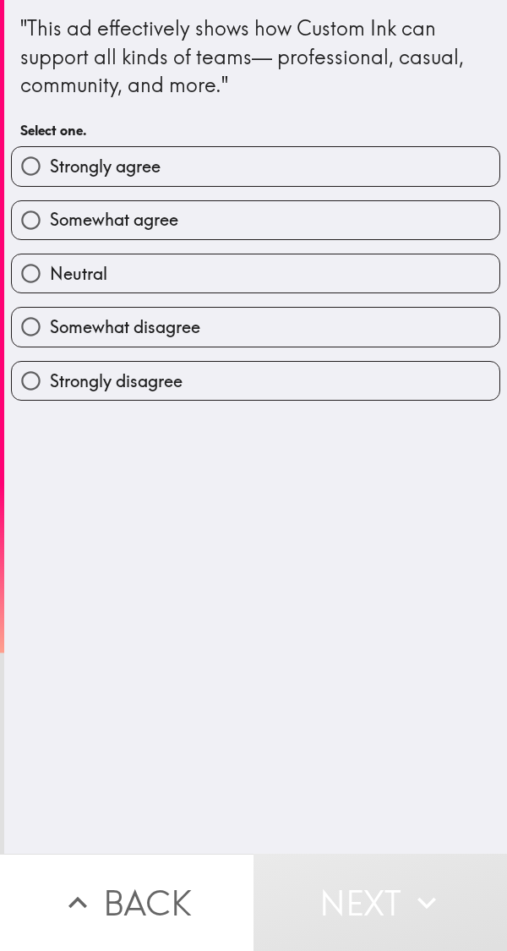
click at [234, 220] on label "Somewhat agree" at bounding box center [256, 220] width 488 height 38
click at [50, 220] on input "Somewhat agree" at bounding box center [31, 220] width 38 height 38
radio input "true"
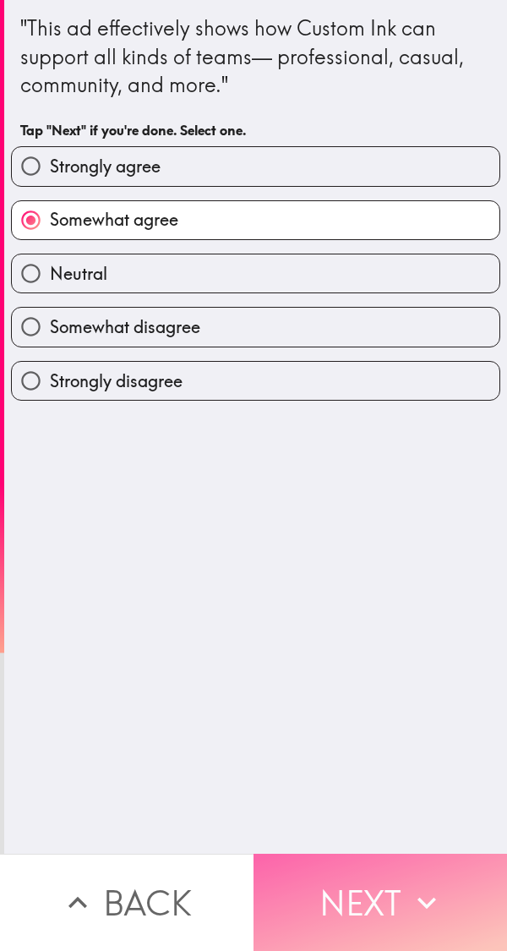
click at [391, 894] on button "Next" at bounding box center [381, 902] width 254 height 97
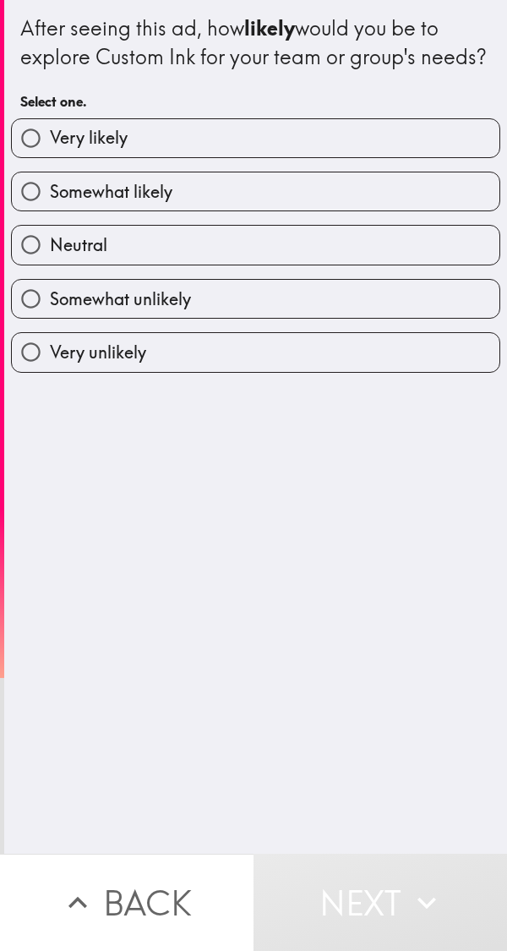
click at [265, 157] on label "Very likely" at bounding box center [256, 138] width 488 height 38
click at [50, 157] on input "Very likely" at bounding box center [31, 138] width 38 height 38
radio input "true"
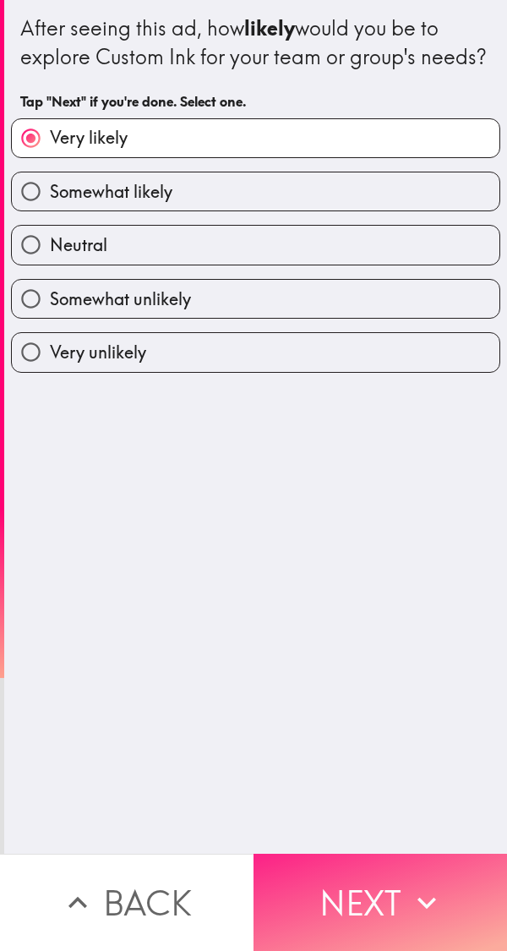
click at [408, 889] on icon "button" at bounding box center [426, 902] width 37 height 37
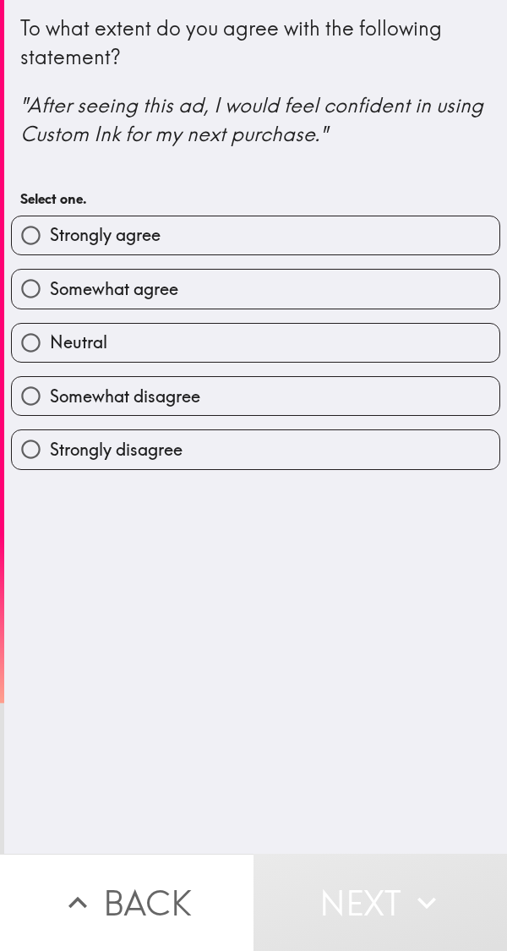
click at [270, 285] on label "Somewhat agree" at bounding box center [256, 289] width 488 height 38
click at [50, 285] on input "Somewhat agree" at bounding box center [31, 289] width 38 height 38
radio input "true"
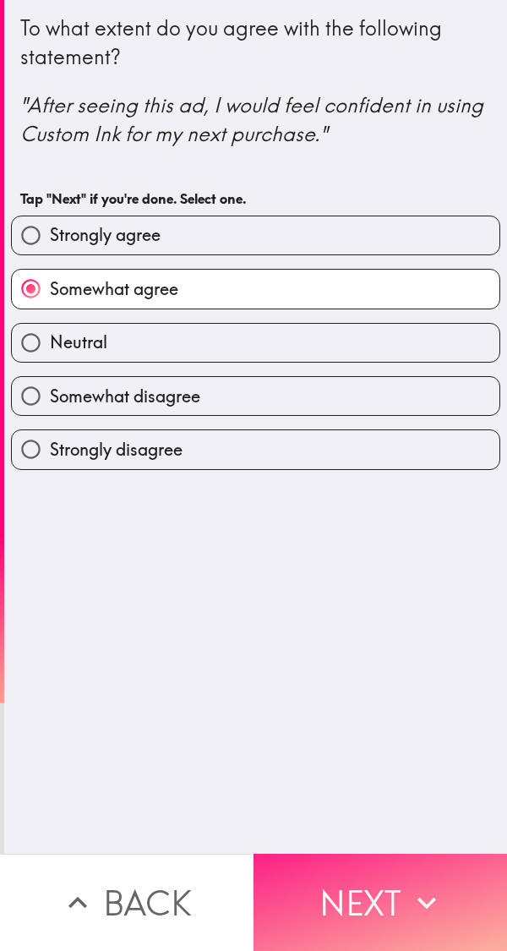
click at [391, 893] on button "Next" at bounding box center [381, 902] width 254 height 97
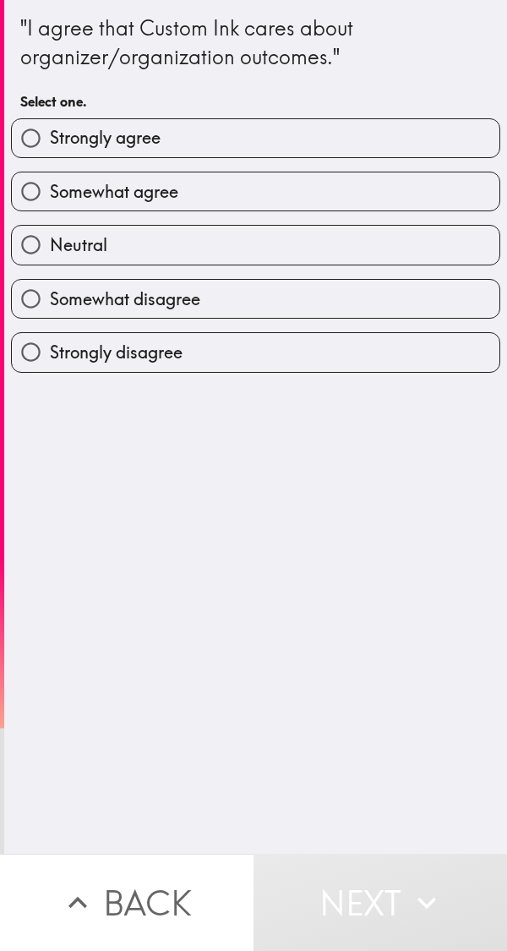
click at [215, 195] on label "Somewhat agree" at bounding box center [256, 191] width 488 height 38
click at [50, 195] on input "Somewhat agree" at bounding box center [31, 191] width 38 height 38
radio input "true"
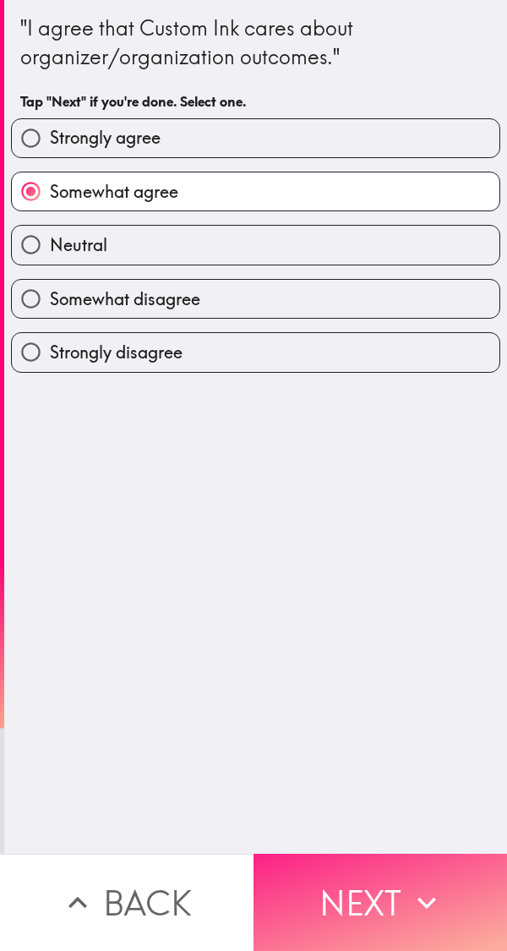
click at [399, 880] on button "Next" at bounding box center [381, 902] width 254 height 97
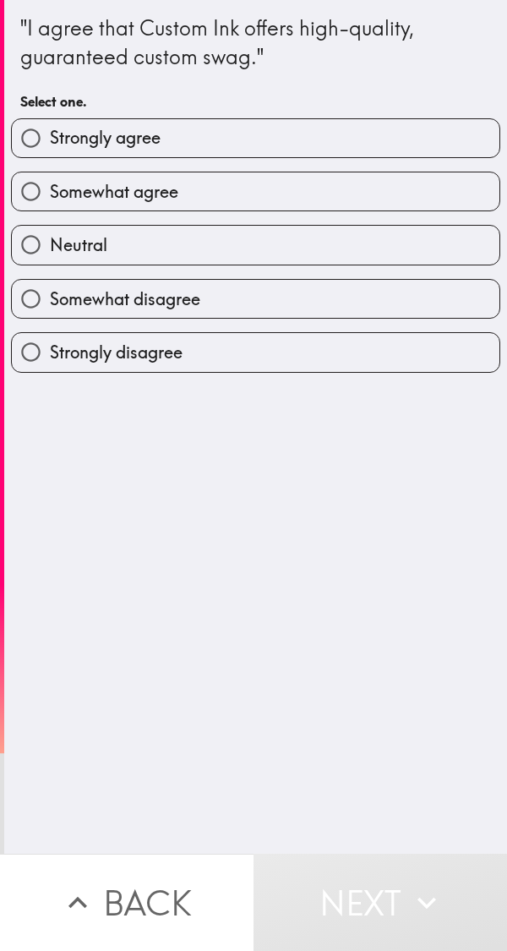
click at [266, 203] on label "Somewhat agree" at bounding box center [256, 191] width 488 height 38
click at [50, 203] on input "Somewhat agree" at bounding box center [31, 191] width 38 height 38
radio input "true"
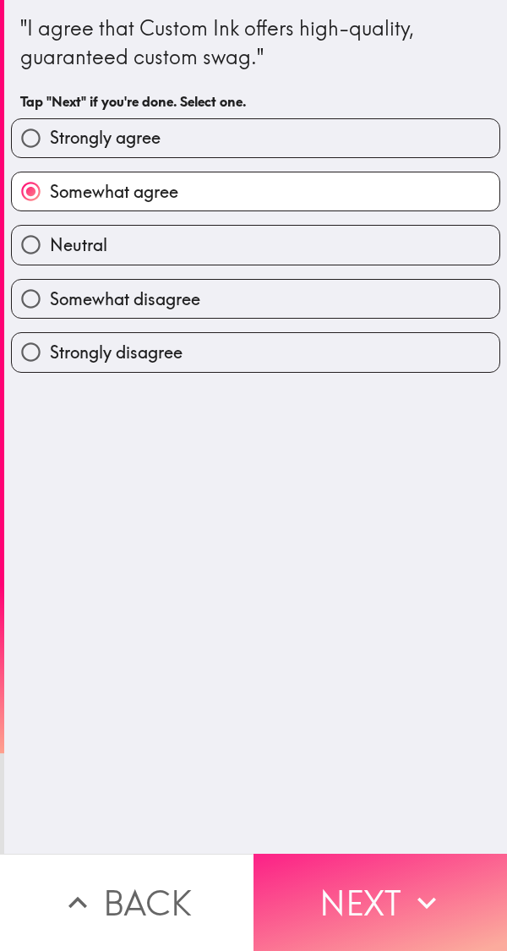
click at [368, 882] on button "Next" at bounding box center [381, 902] width 254 height 97
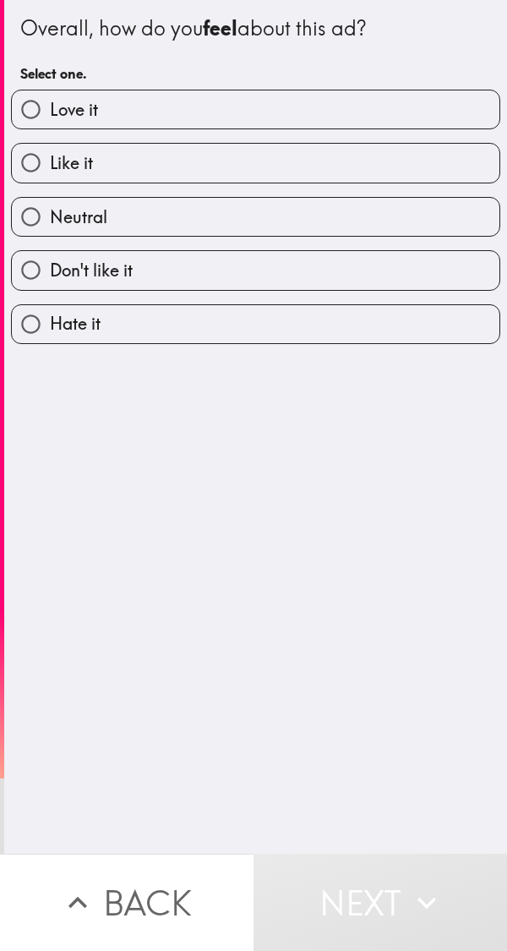
click at [285, 98] on label "Love it" at bounding box center [256, 109] width 488 height 38
click at [50, 98] on input "Love it" at bounding box center [31, 109] width 38 height 38
radio input "true"
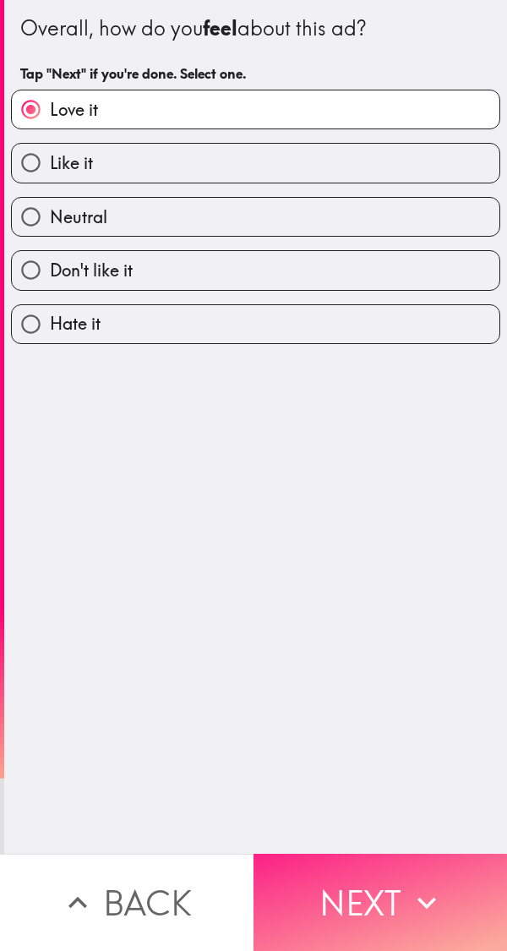
click at [398, 889] on button "Next" at bounding box center [381, 902] width 254 height 97
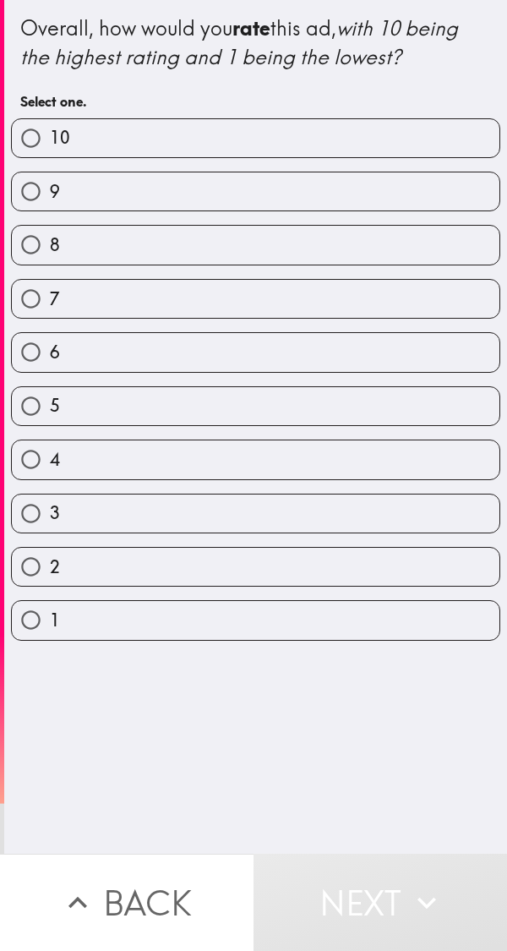
click at [330, 125] on label "10" at bounding box center [256, 138] width 488 height 38
click at [50, 125] on input "10" at bounding box center [31, 138] width 38 height 38
radio input "true"
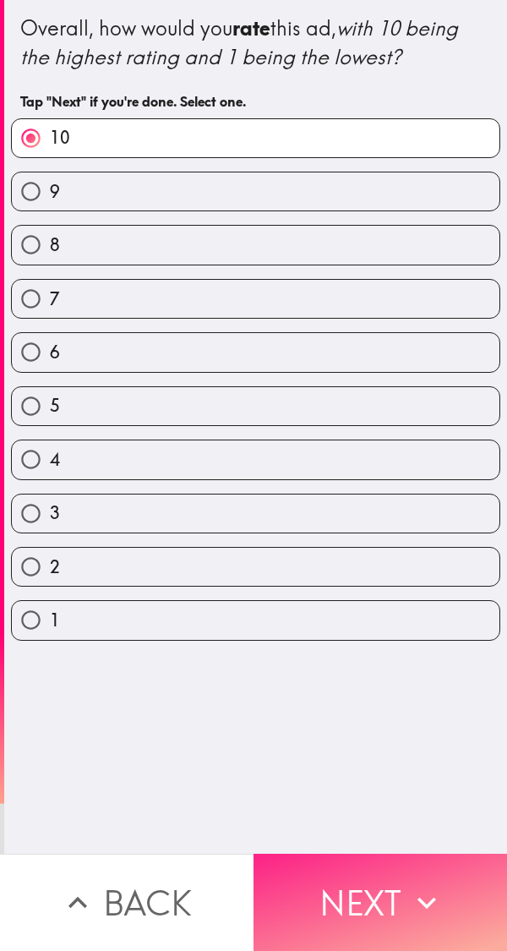
click at [399, 893] on button "Next" at bounding box center [381, 902] width 254 height 97
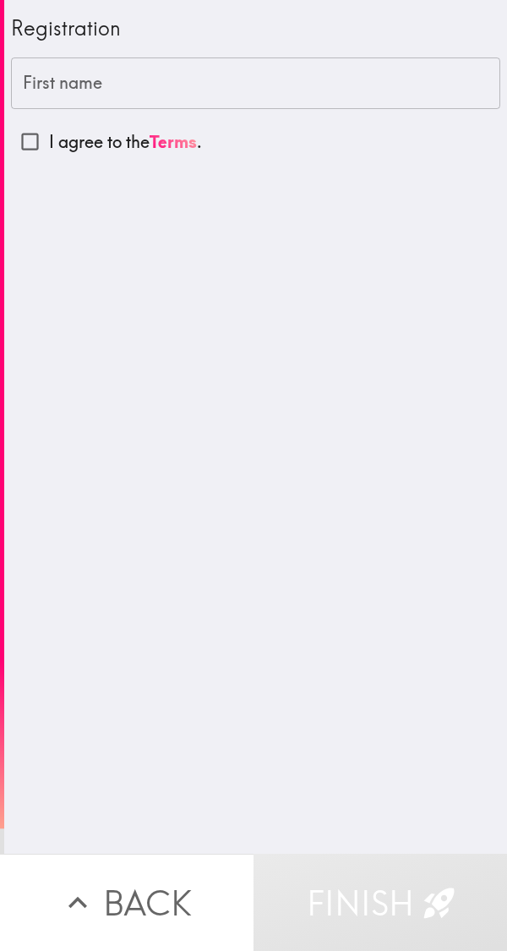
click at [279, 75] on input "First name" at bounding box center [255, 83] width 489 height 52
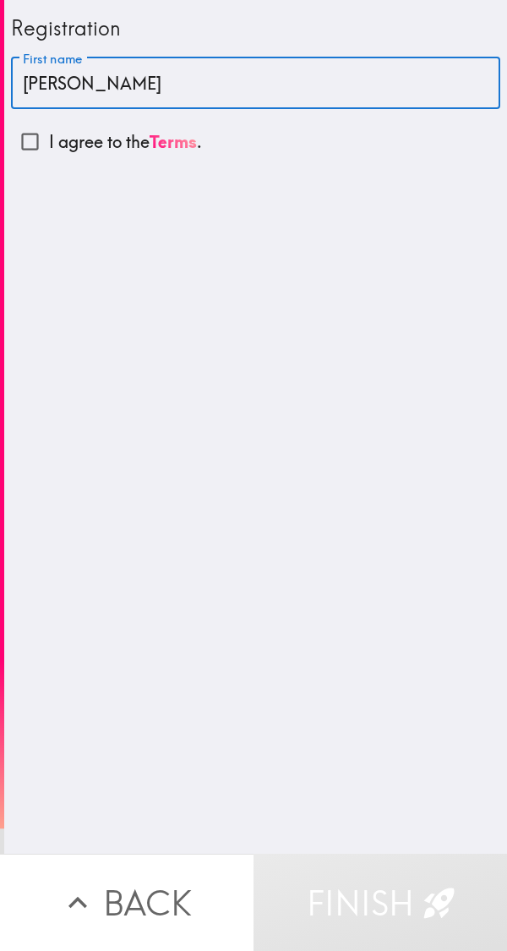
click at [432, 650] on div "Registration First name [PERSON_NAME] First name I agree to the Terms ." at bounding box center [255, 427] width 503 height 854
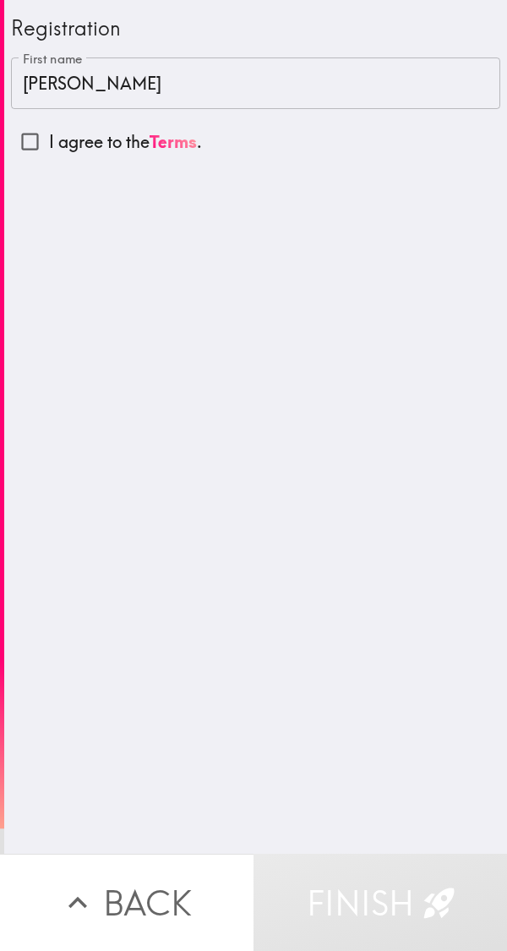
click at [289, 79] on input "[PERSON_NAME]" at bounding box center [255, 83] width 489 height 52
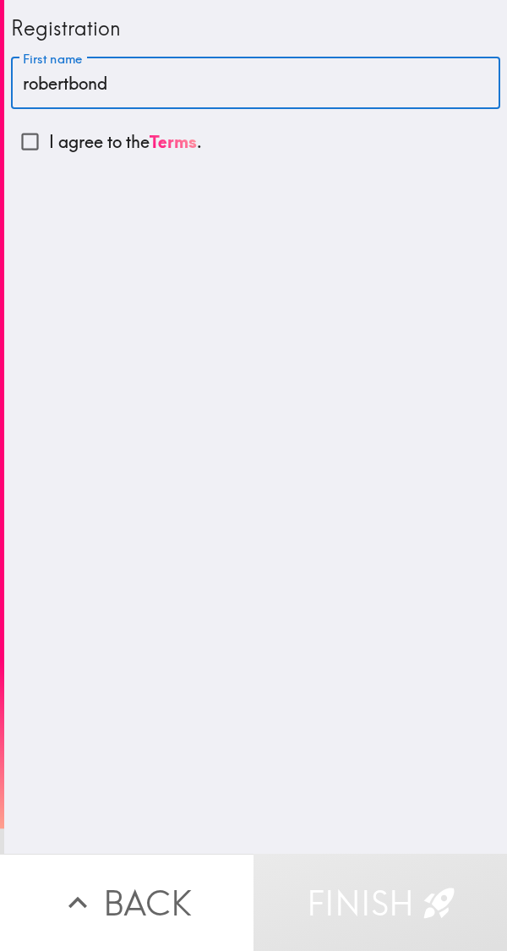
type input "robertbond"
click at [32, 139] on input "I agree to the Terms ." at bounding box center [30, 142] width 38 height 38
checkbox input "true"
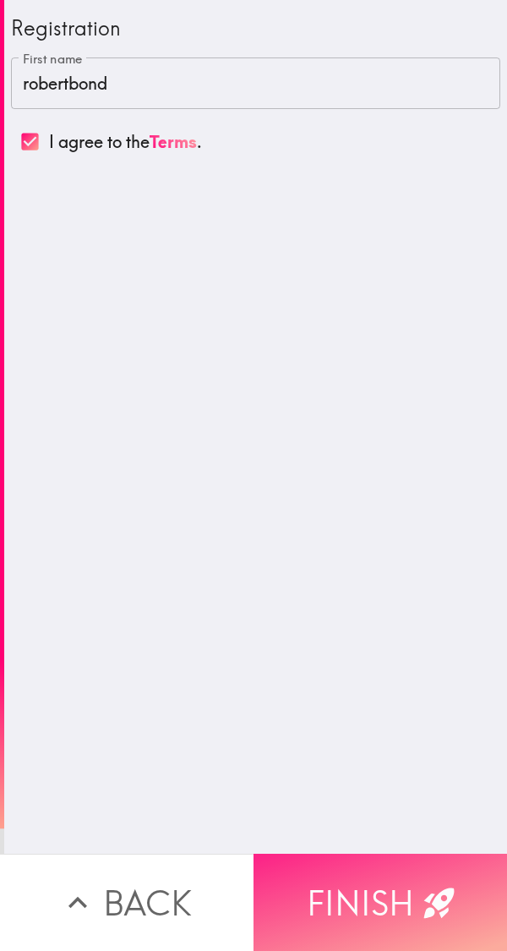
click at [407, 887] on button "Finish" at bounding box center [381, 902] width 254 height 97
